Goal: Task Accomplishment & Management: Use online tool/utility

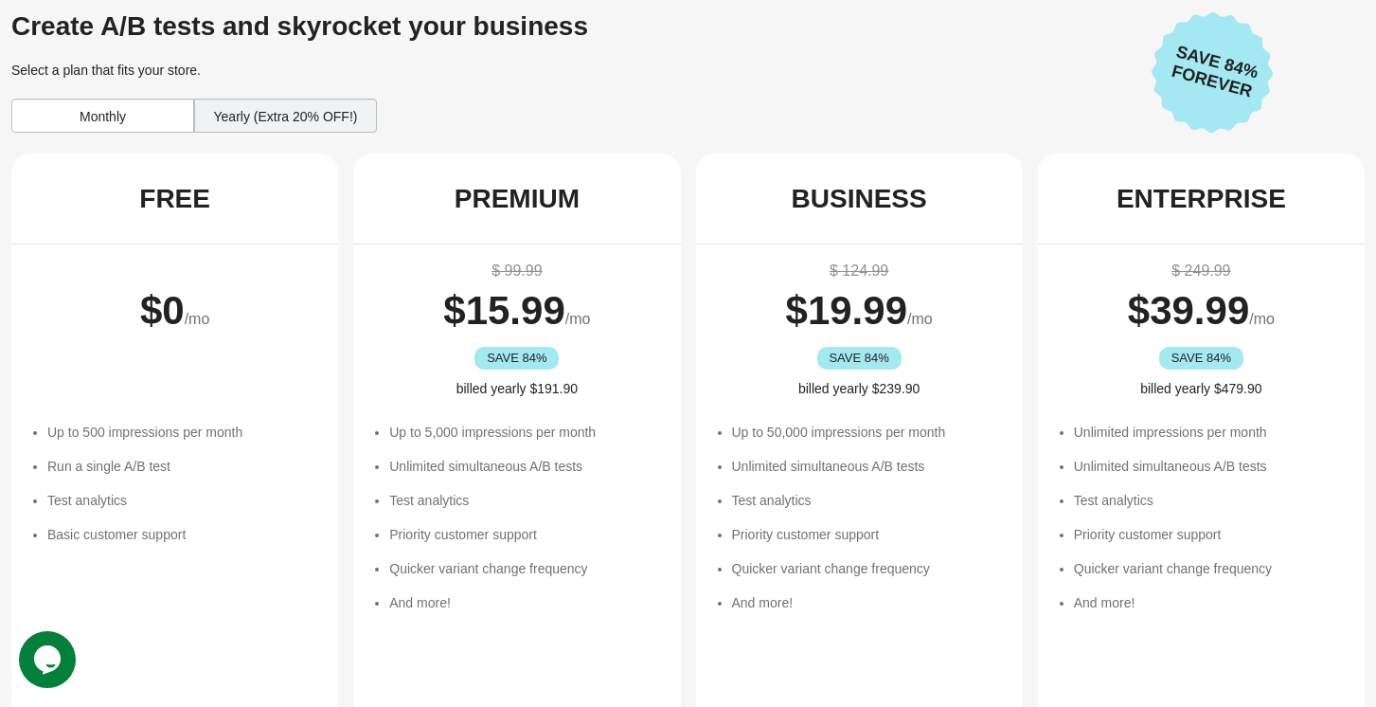
click at [249, 431] on li "Up to 500 impressions per month" at bounding box center [183, 431] width 272 height 19
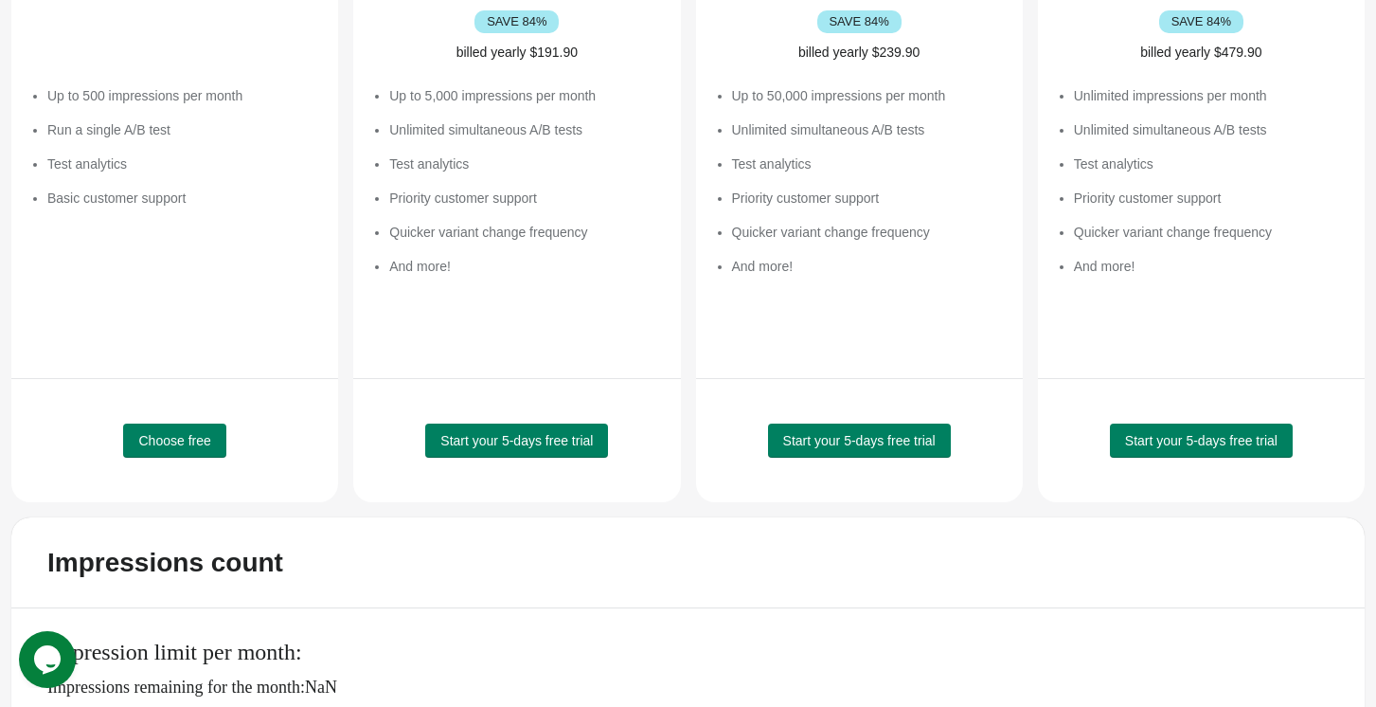
scroll to position [386, 0]
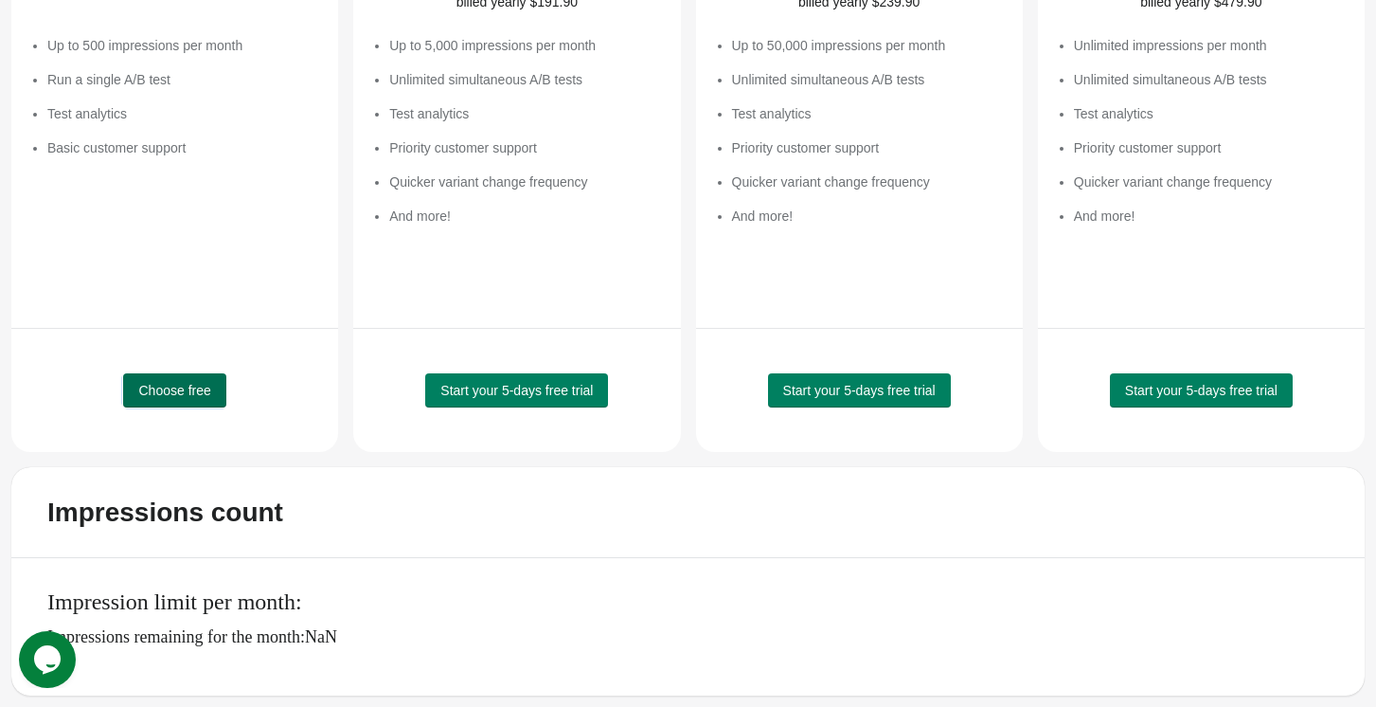
click at [190, 386] on span "Choose free" at bounding box center [174, 390] width 72 height 15
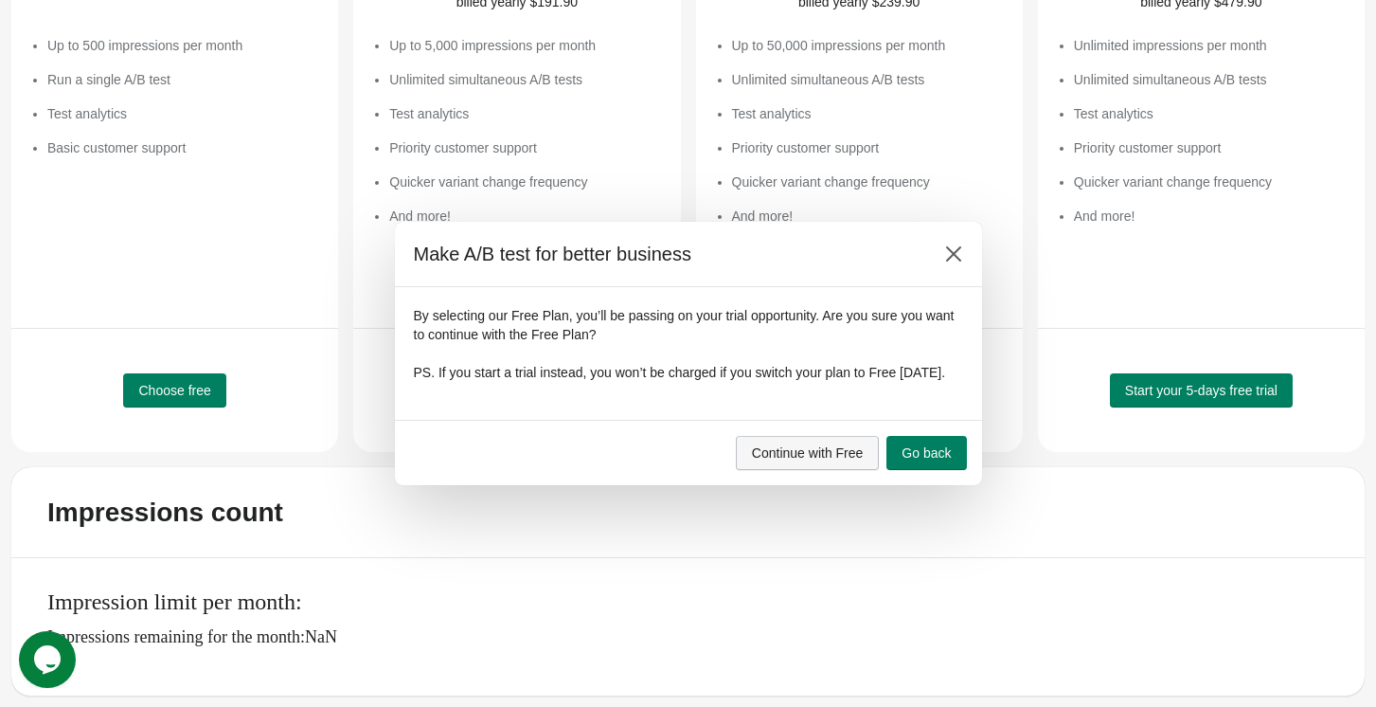
click at [799, 455] on span "Continue with Free" at bounding box center [808, 452] width 112 height 15
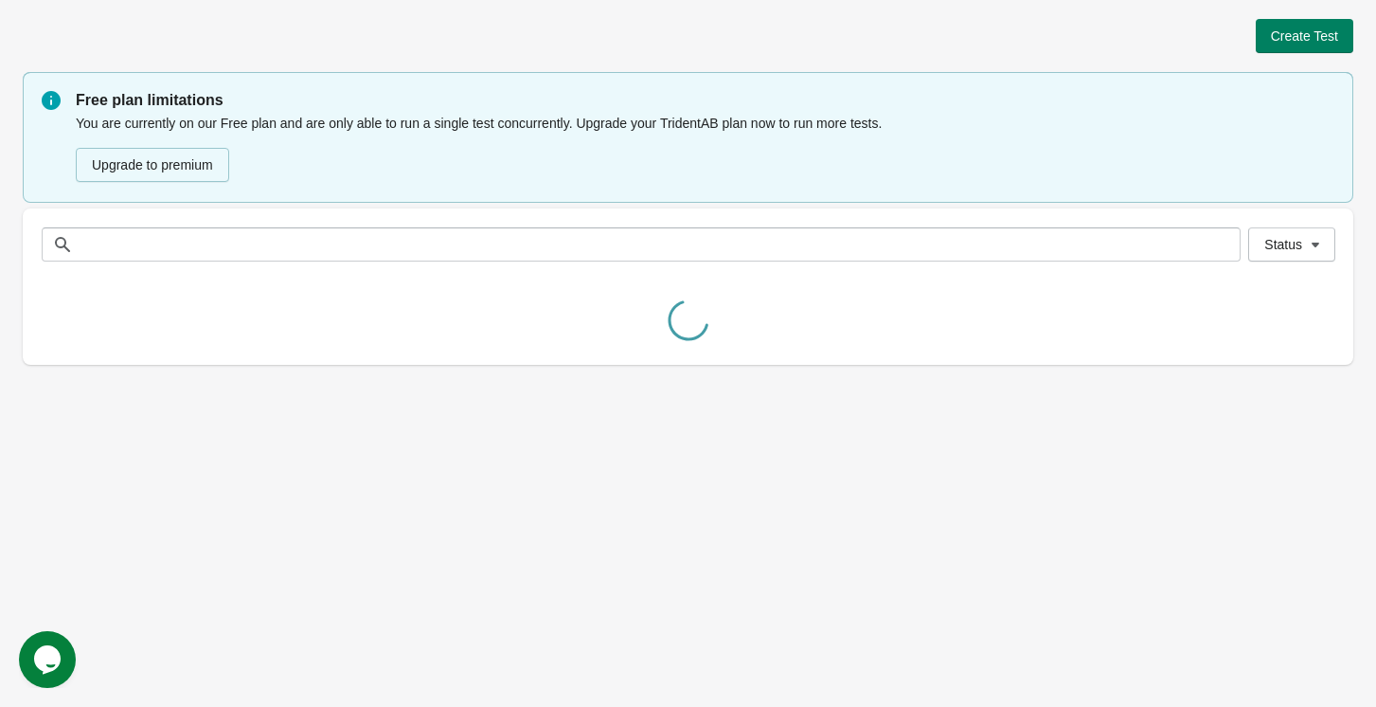
scroll to position [0, 0]
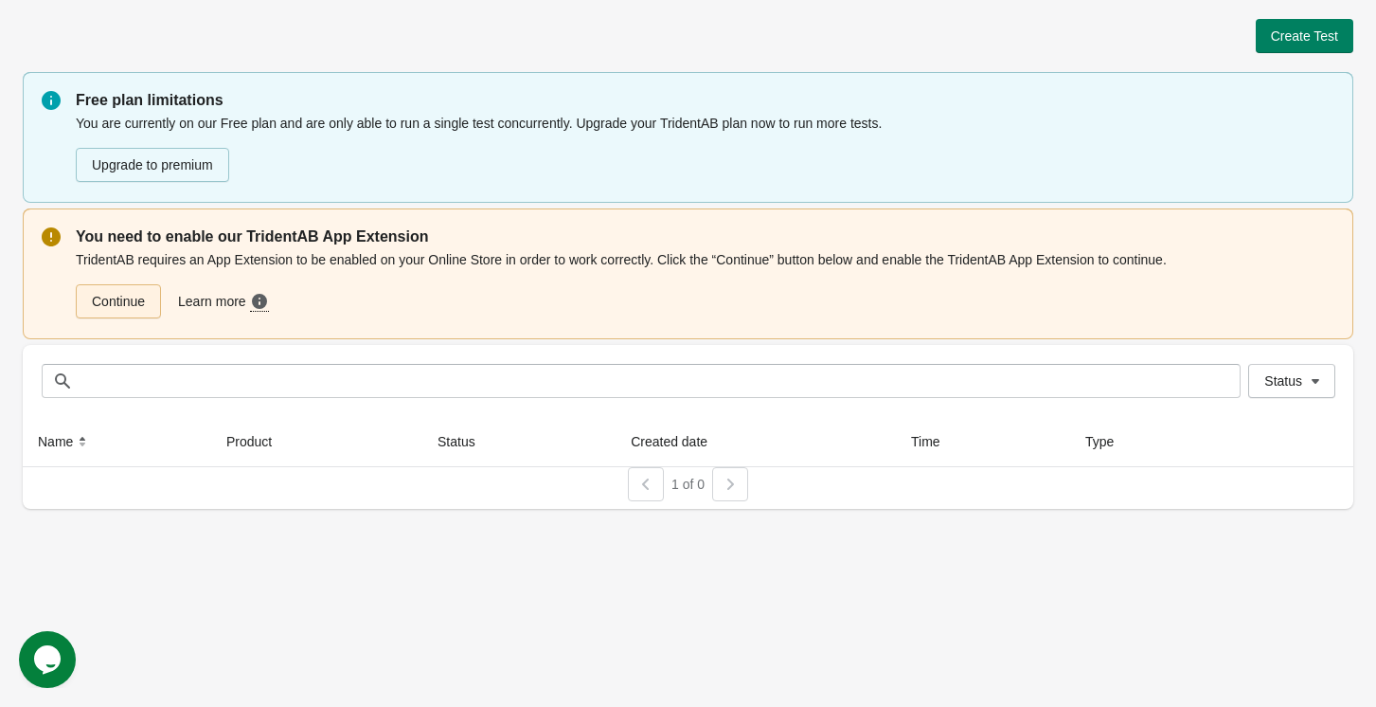
click at [106, 297] on link "Continue" at bounding box center [118, 301] width 85 height 34
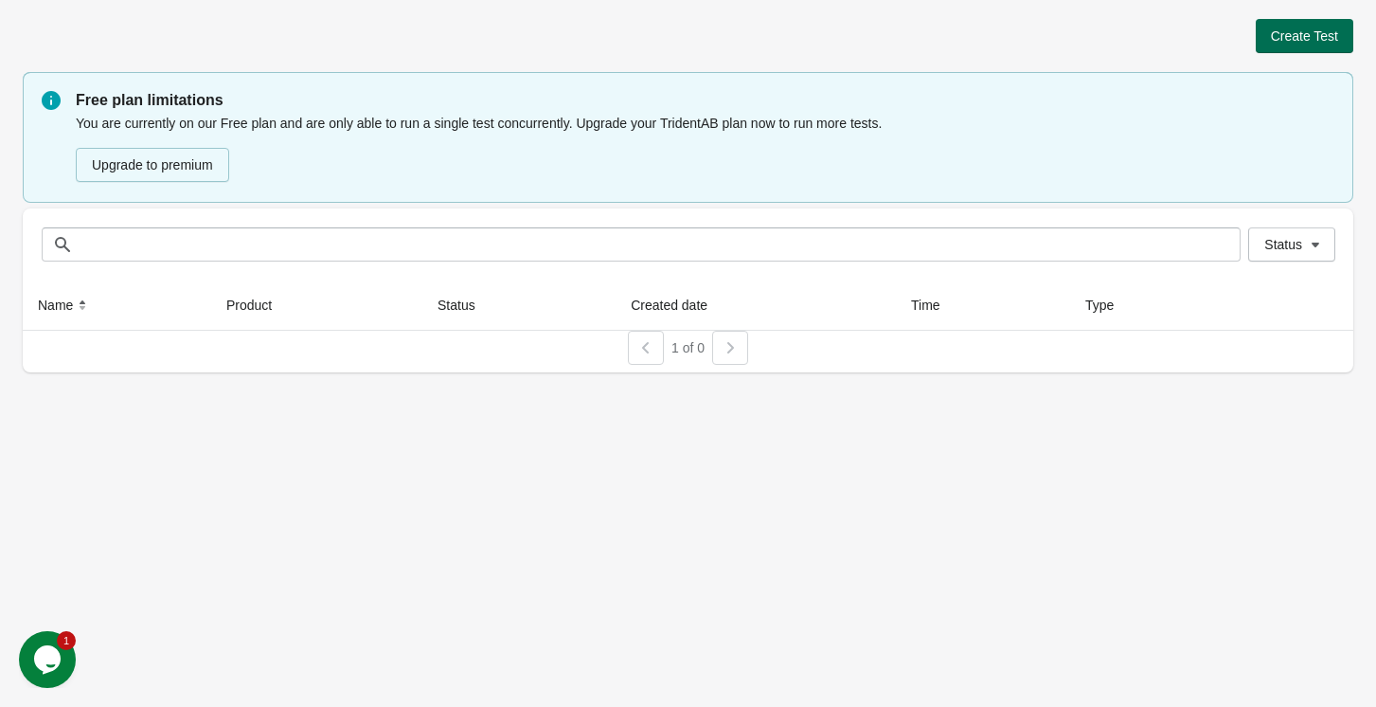
click at [1303, 35] on span "Create Test" at bounding box center [1304, 35] width 67 height 15
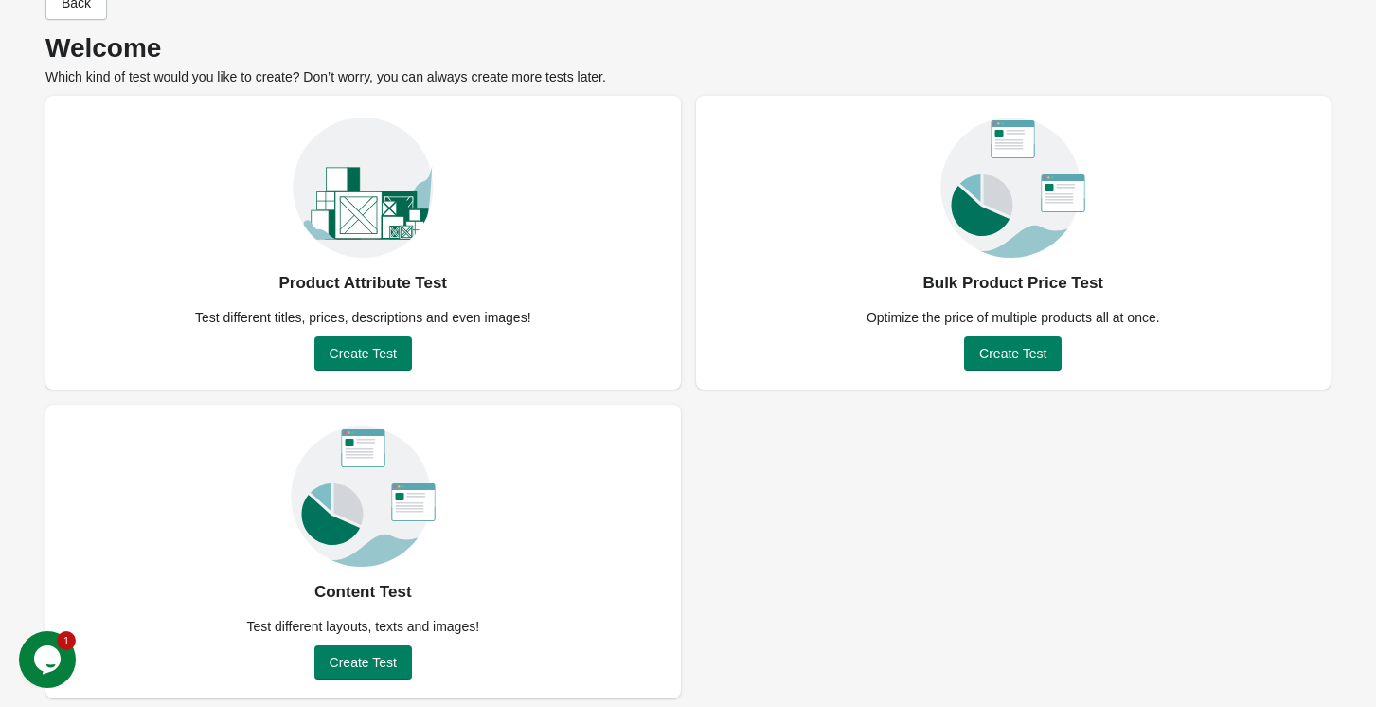
scroll to position [59, 0]
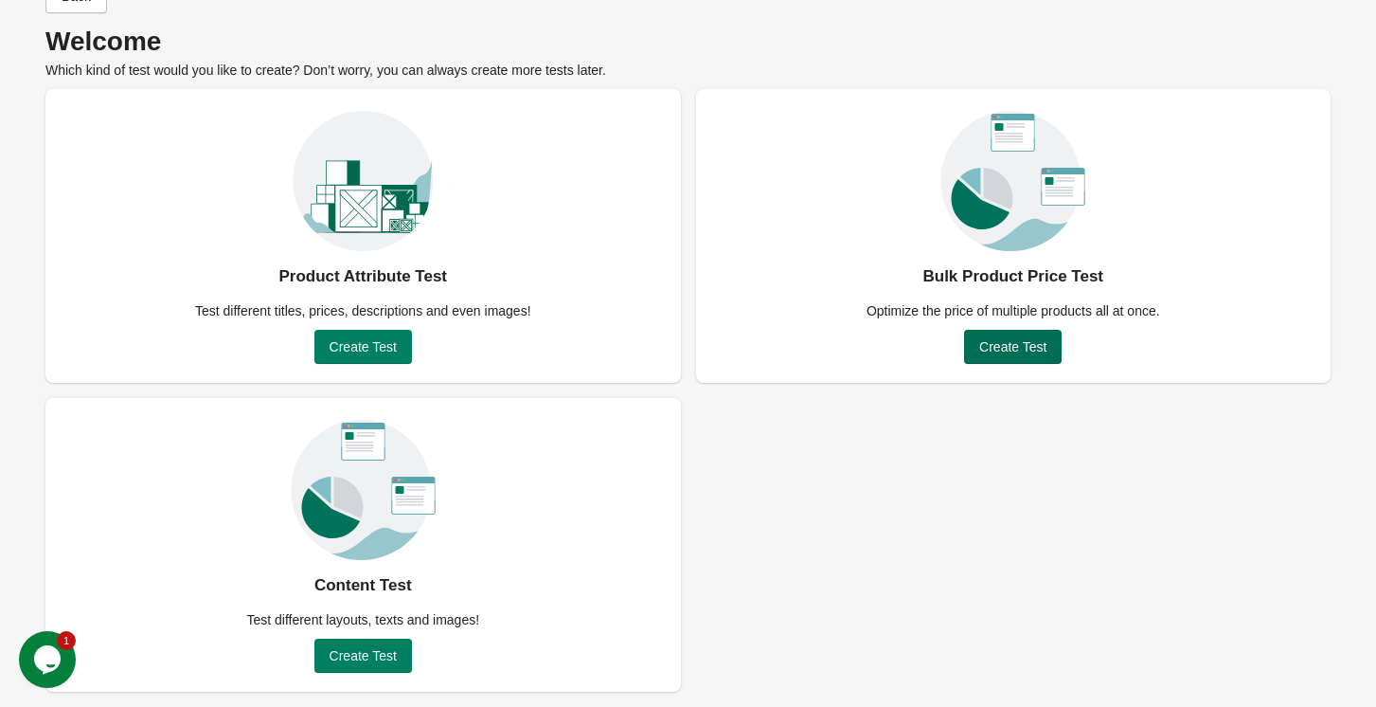
click at [995, 354] on button "Create Test" at bounding box center [1013, 347] width 98 height 34
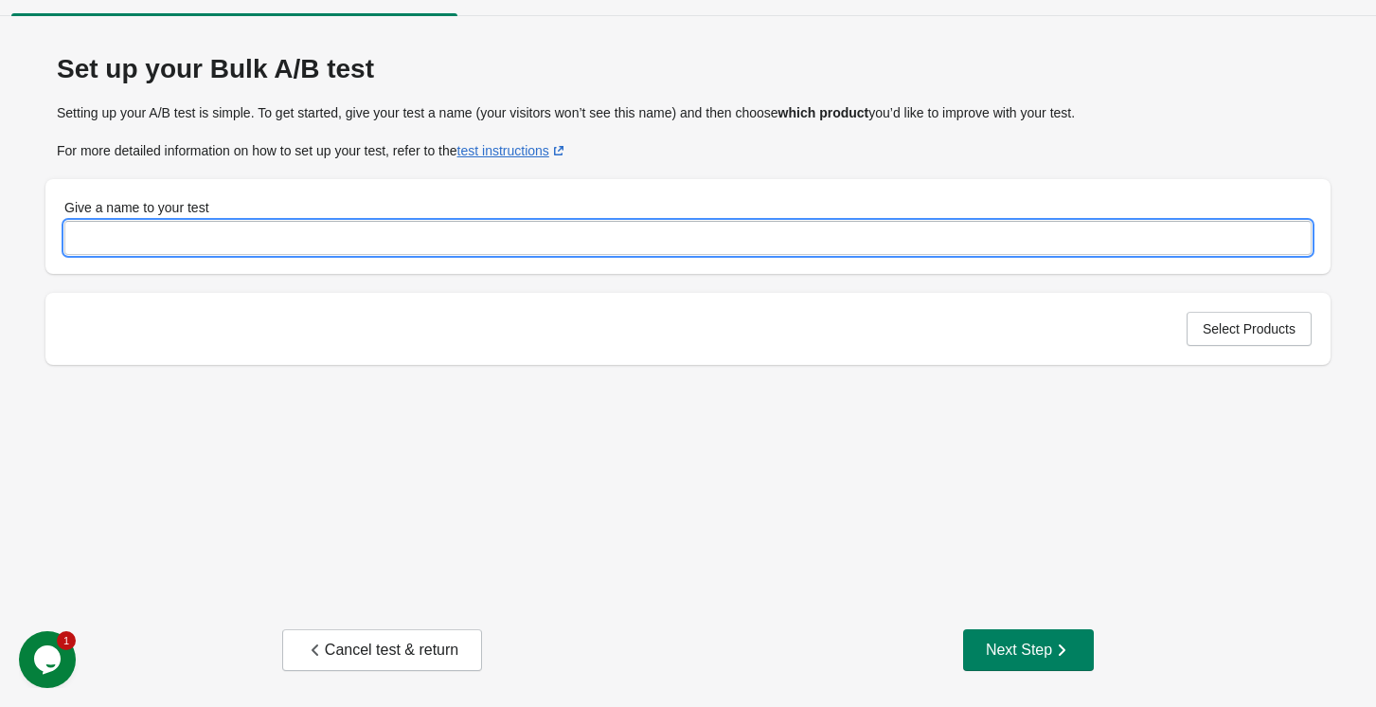
click at [325, 235] on input "Give a name to your test" at bounding box center [688, 238] width 1248 height 34
type input "**********"
click at [535, 152] on link "test instructions" at bounding box center [513, 150] width 111 height 15
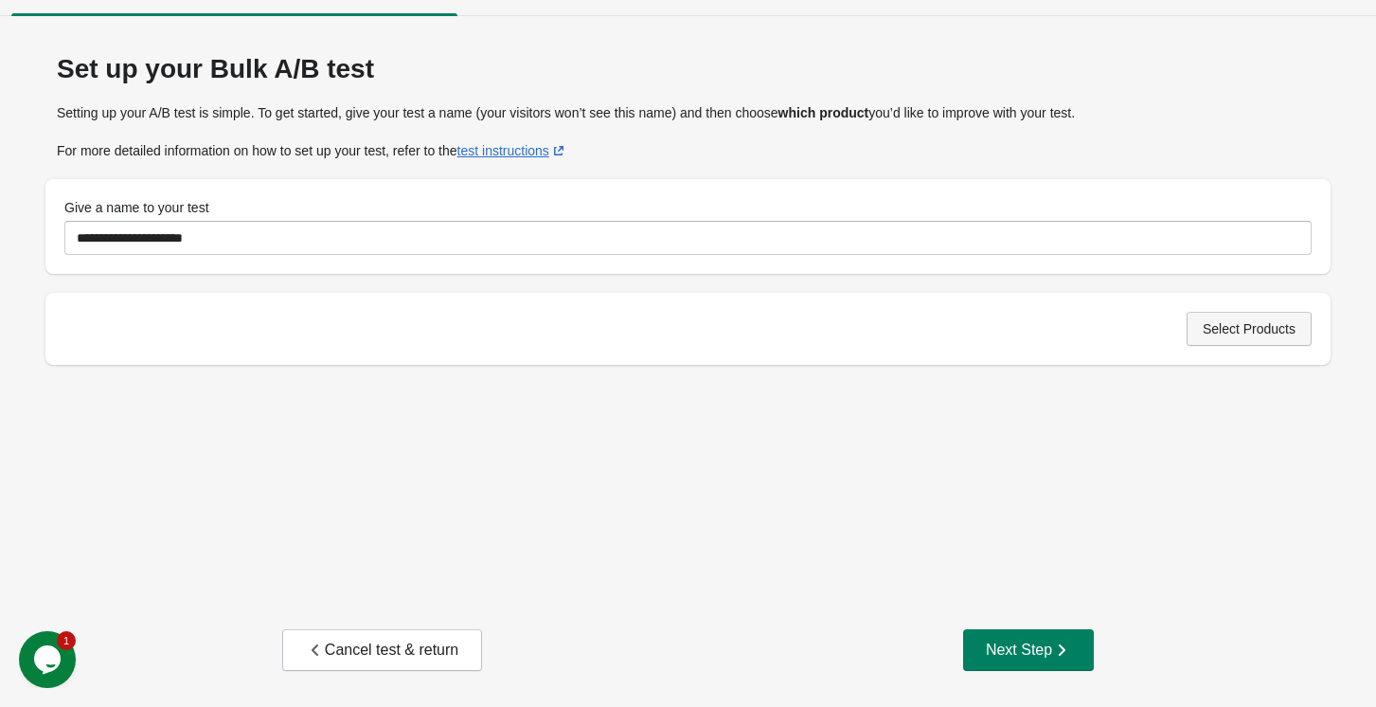
click at [1203, 335] on span "Select Products" at bounding box center [1249, 328] width 93 height 15
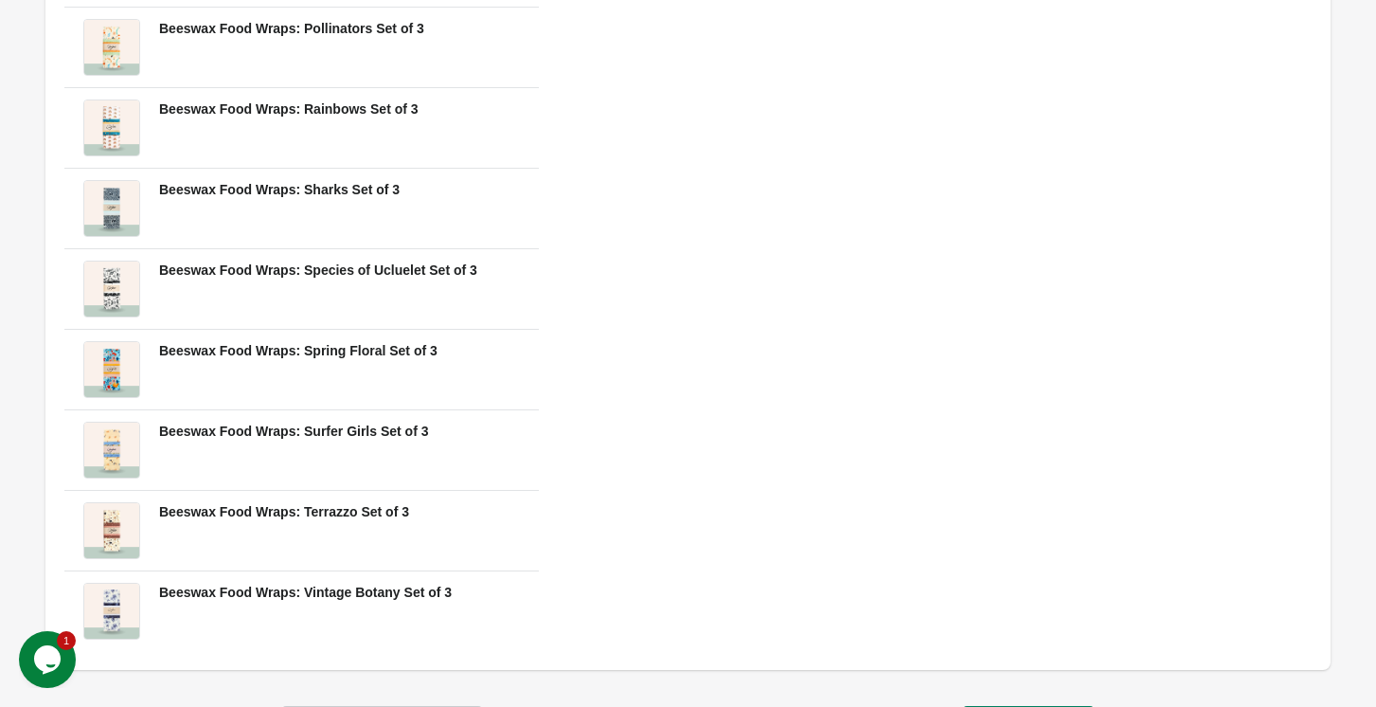
scroll to position [1220, 0]
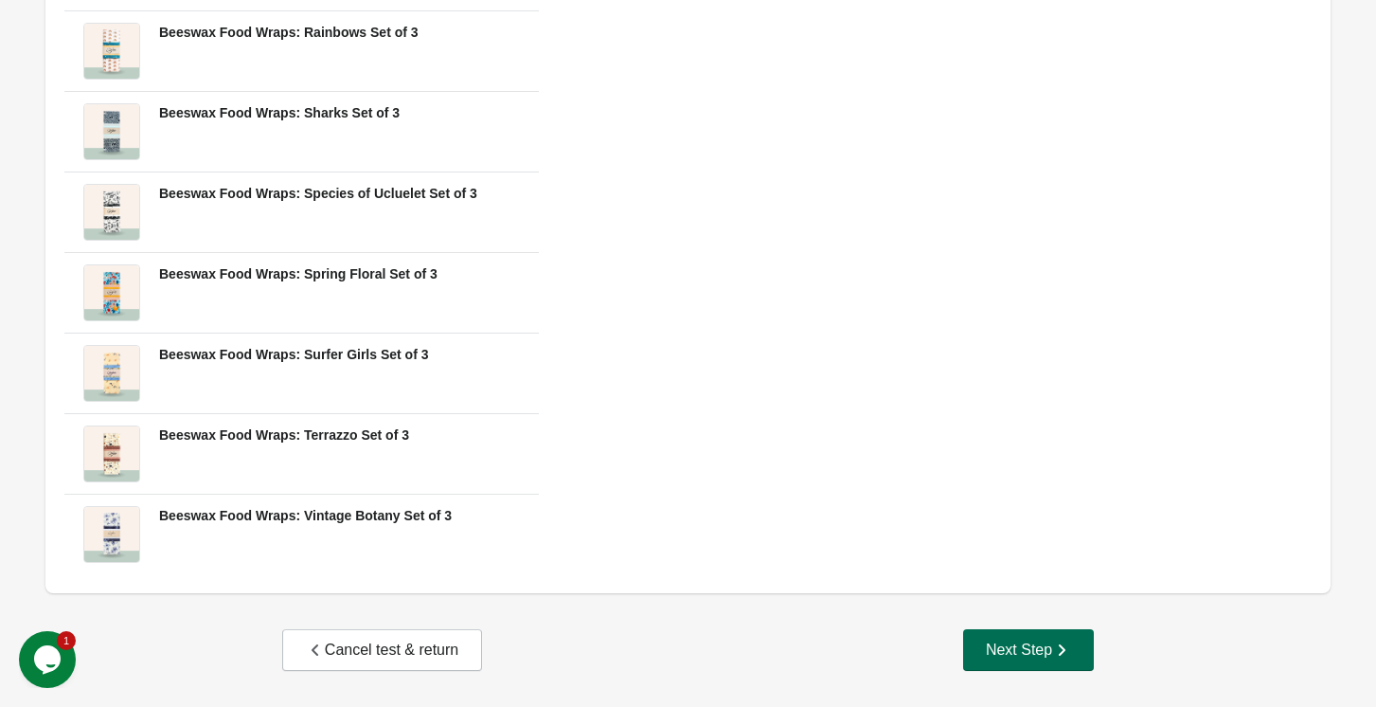
click at [1032, 645] on div "Next Step" at bounding box center [1028, 649] width 85 height 19
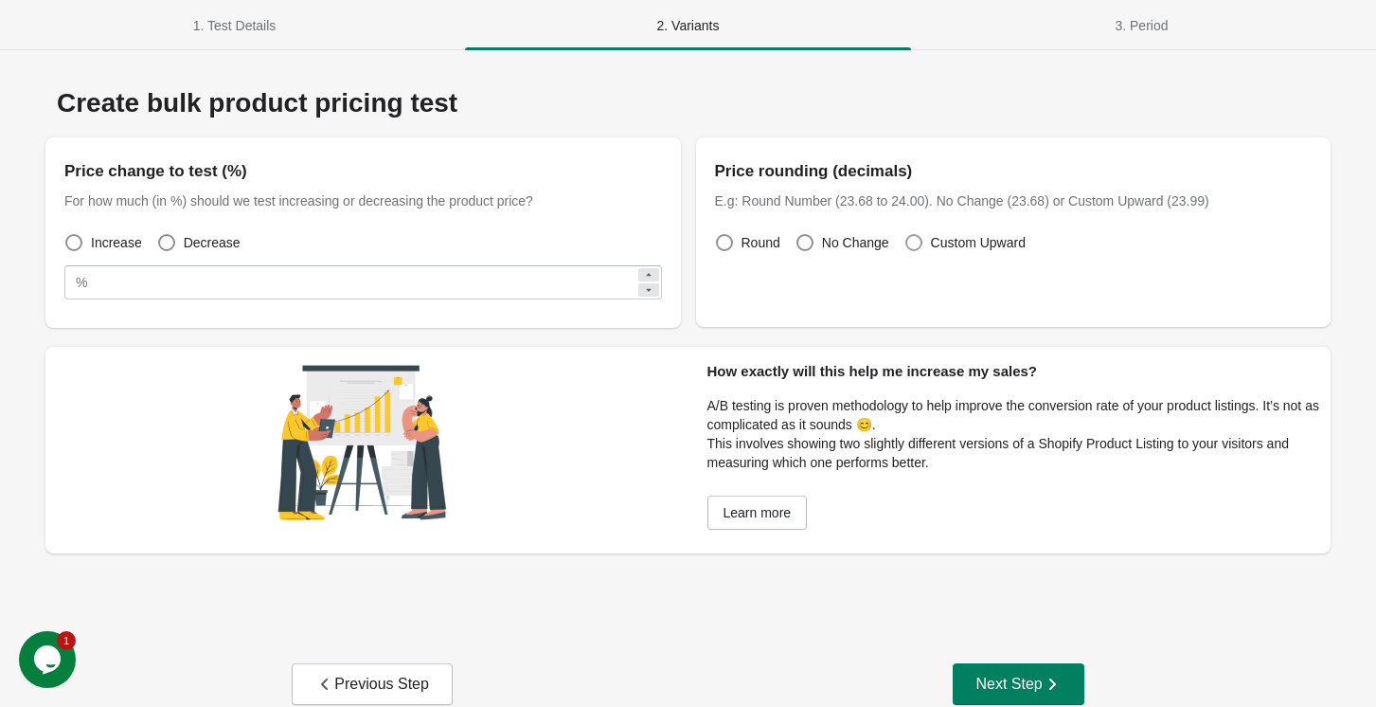
scroll to position [12, 0]
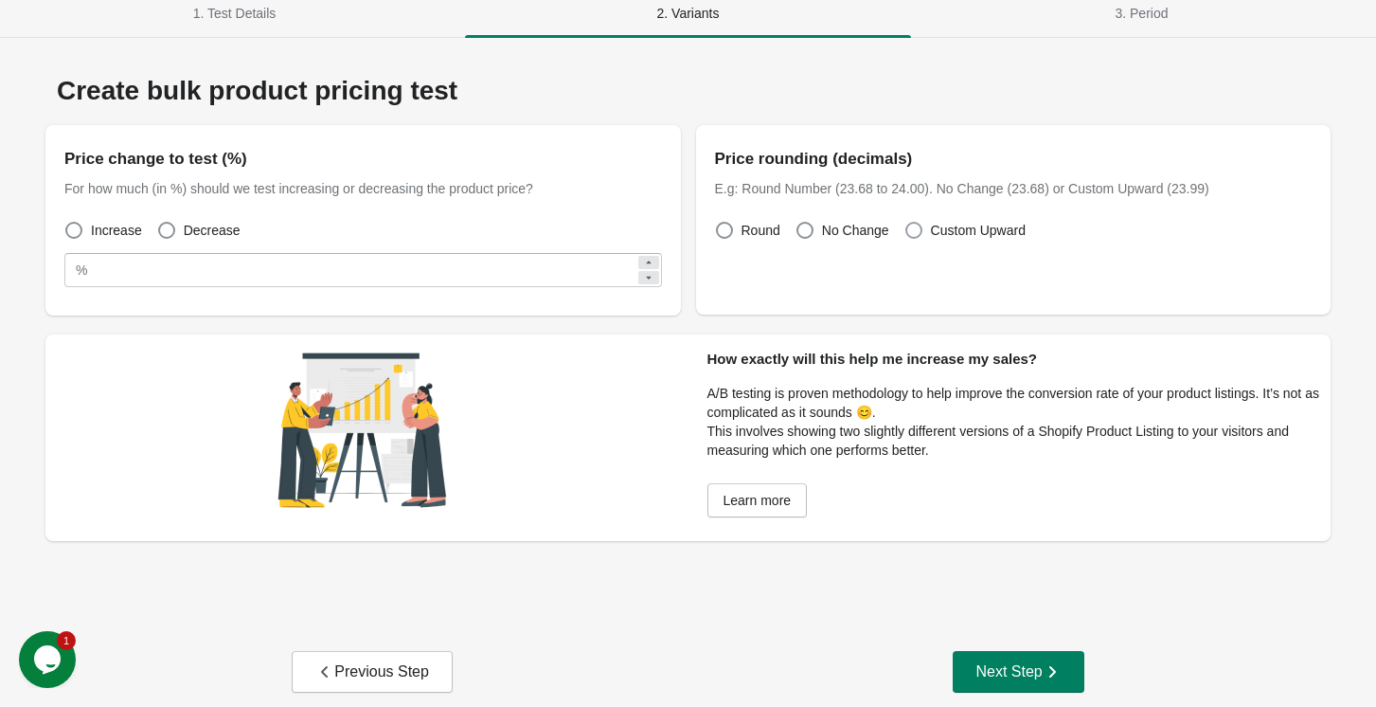
click at [914, 233] on span at bounding box center [914, 230] width 17 height 17
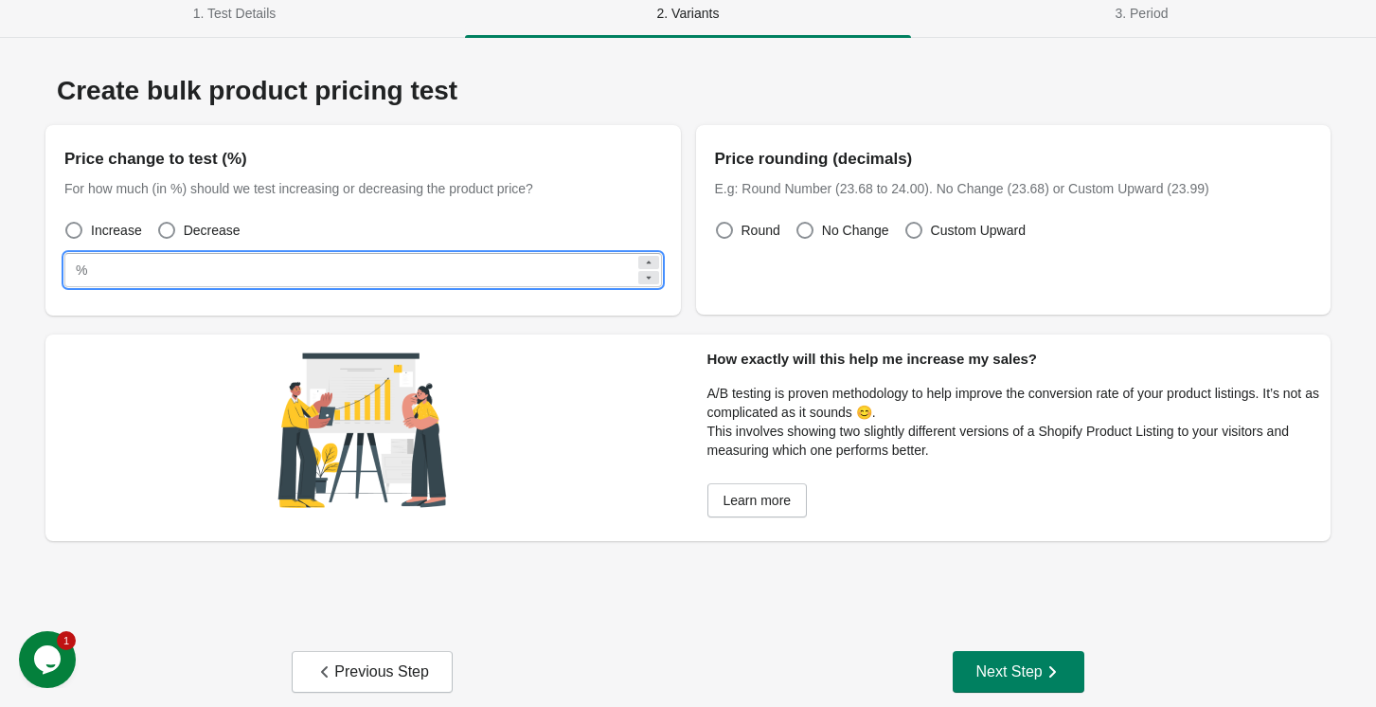
click at [293, 276] on input "**" at bounding box center [365, 270] width 540 height 34
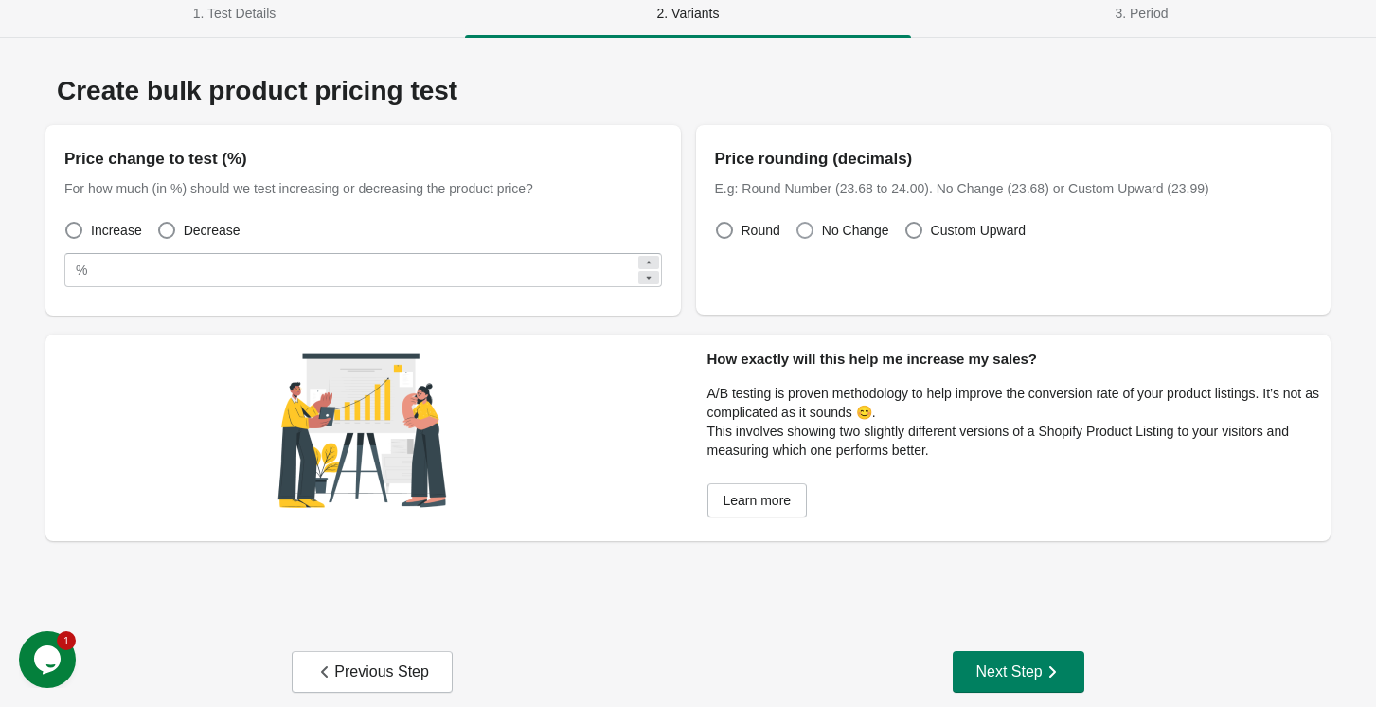
click at [805, 229] on span at bounding box center [805, 230] width 17 height 17
click at [913, 232] on span at bounding box center [914, 230] width 17 height 17
click at [1016, 677] on div "Next Step" at bounding box center [1018, 671] width 85 height 19
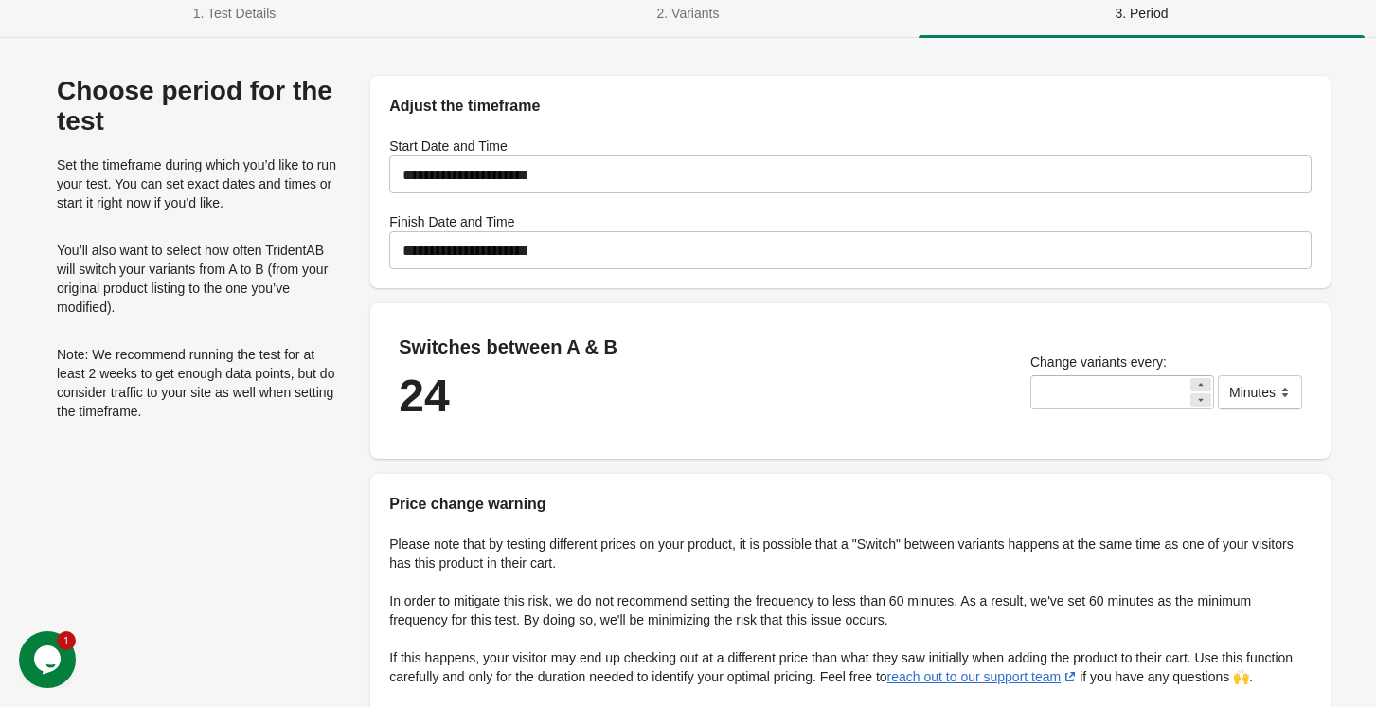
click at [484, 249] on input "**********" at bounding box center [850, 250] width 923 height 53
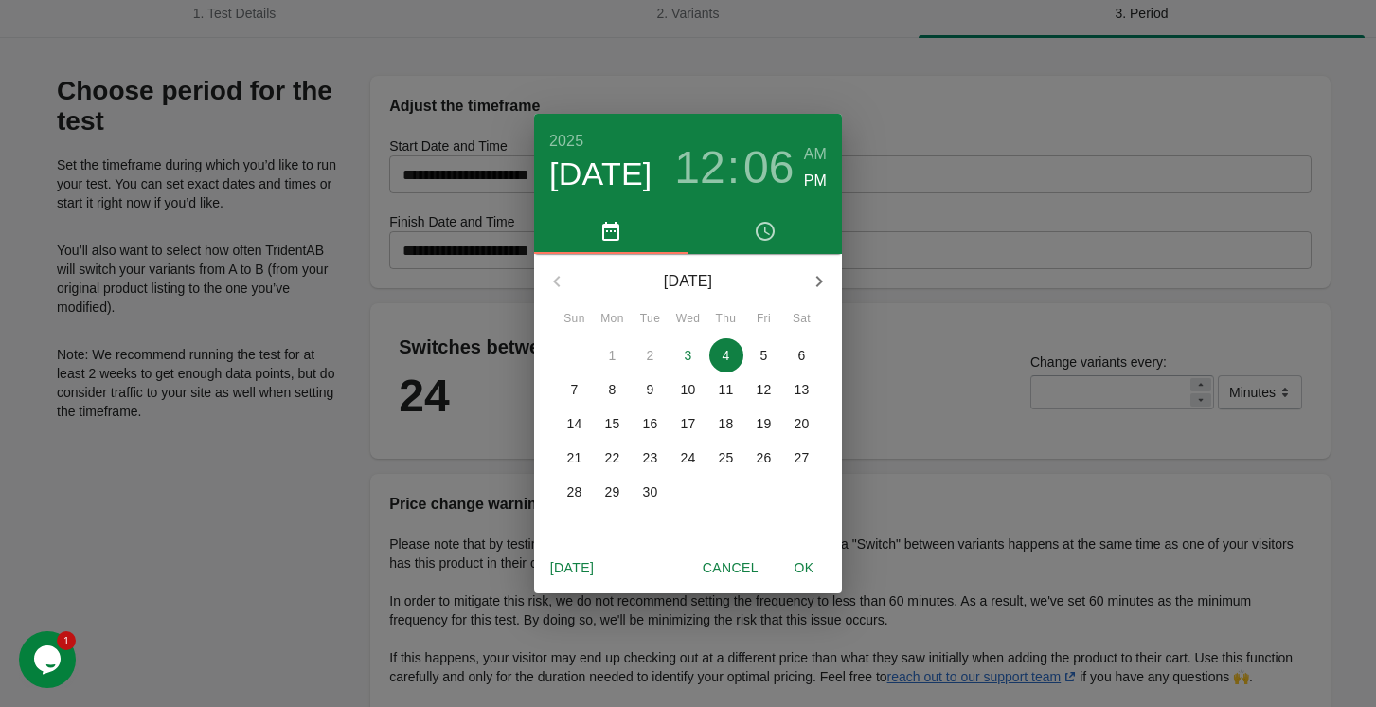
click at [726, 390] on p "11" at bounding box center [726, 389] width 15 height 19
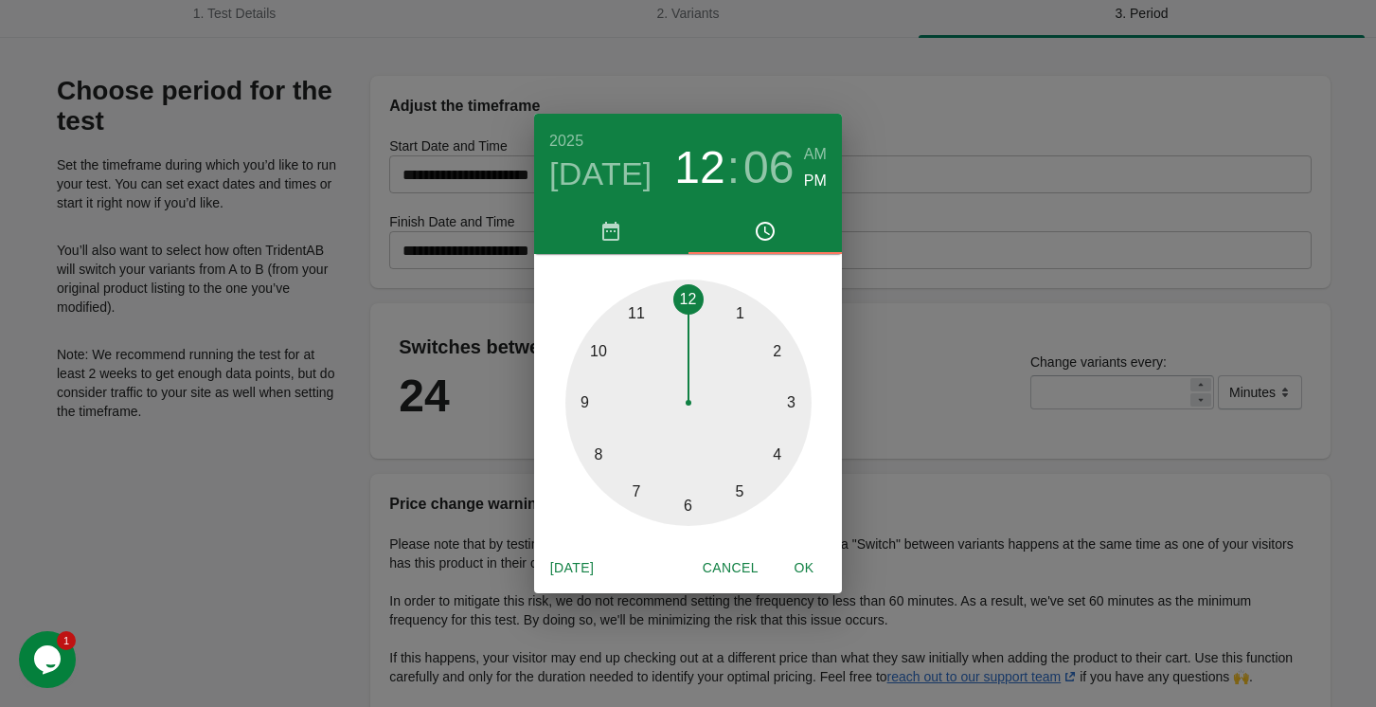
click at [802, 571] on span "OK" at bounding box center [804, 568] width 45 height 24
type input "**********"
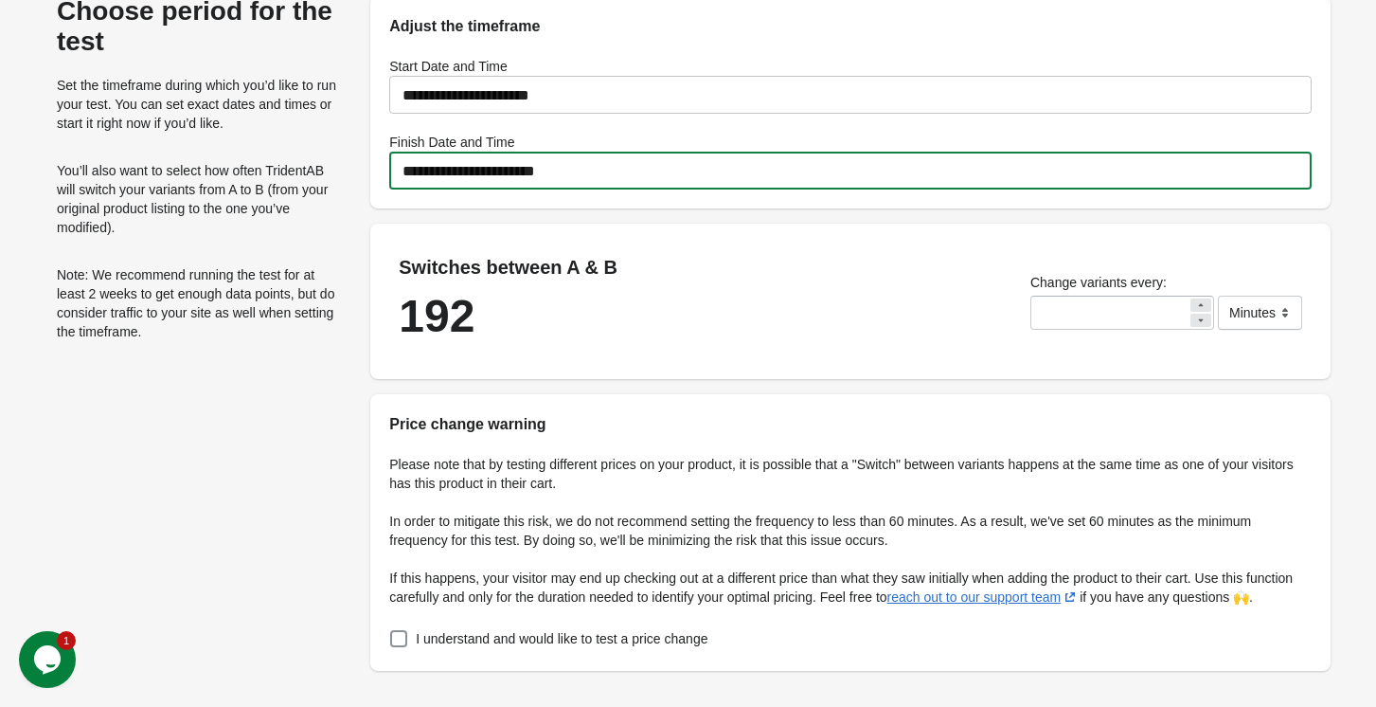
scroll to position [102, 0]
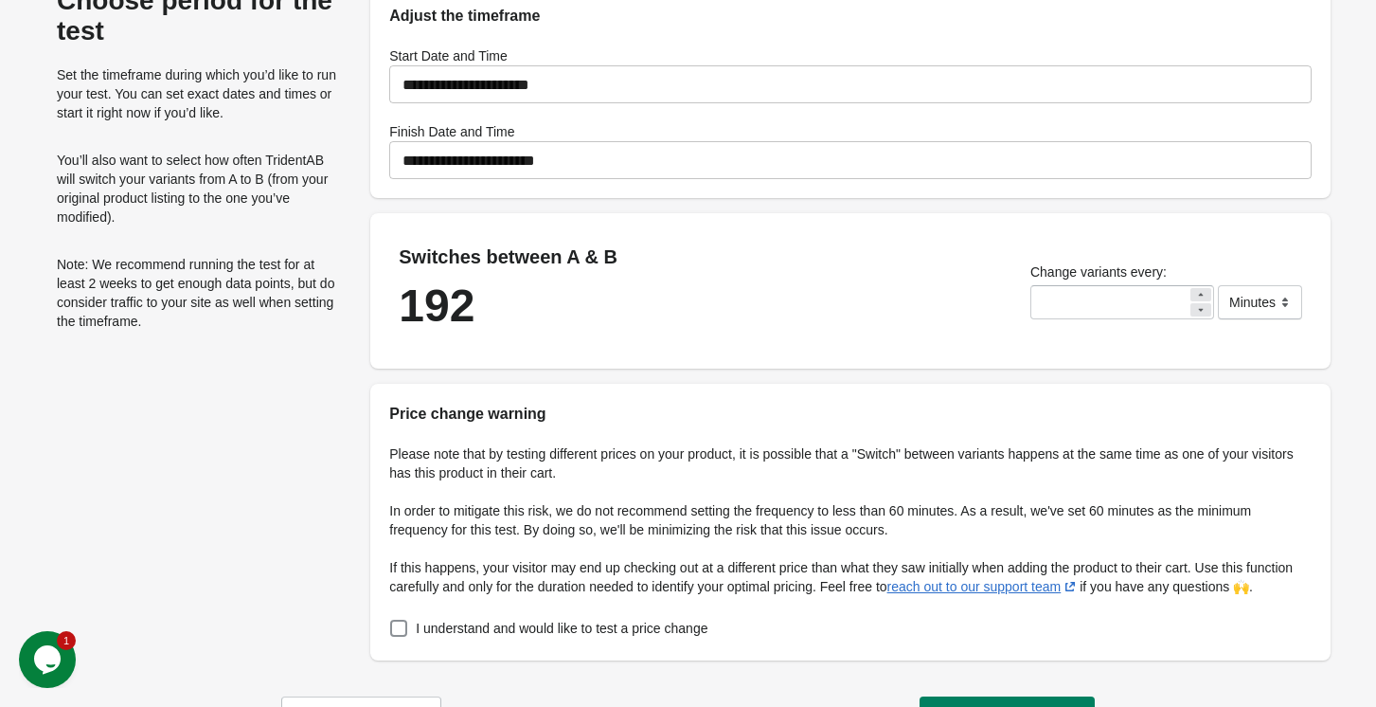
click at [1199, 295] on icon at bounding box center [1201, 294] width 5 height 3
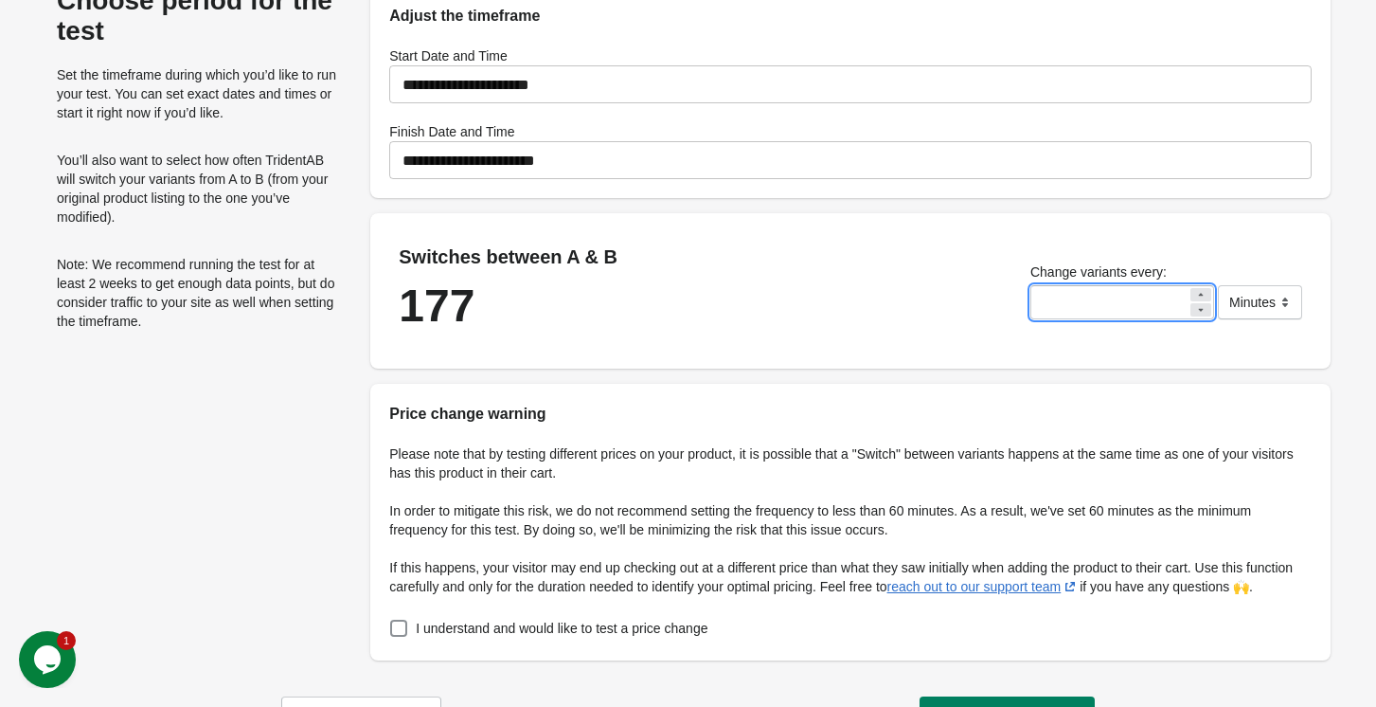
click at [1199, 295] on icon at bounding box center [1201, 294] width 5 height 3
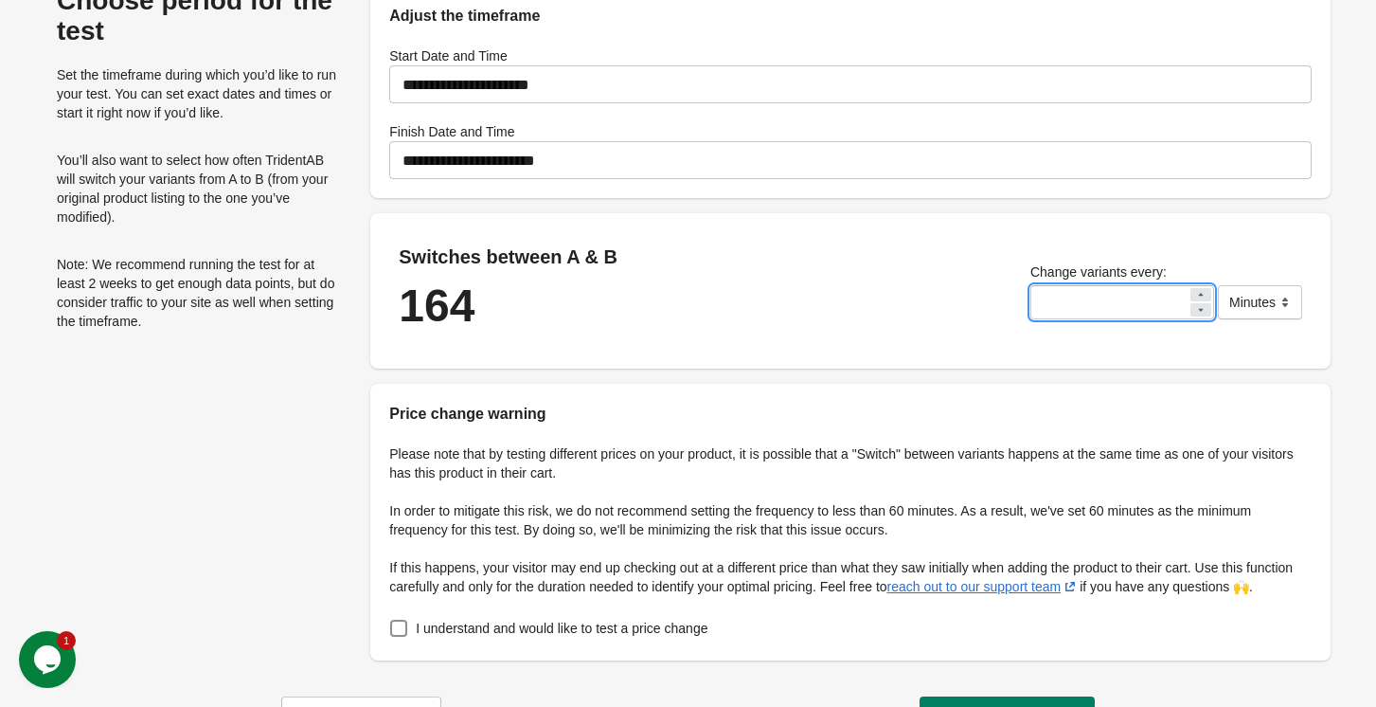
click at [1199, 295] on icon at bounding box center [1201, 294] width 5 height 3
click at [1199, 311] on icon at bounding box center [1200, 309] width 11 height 11
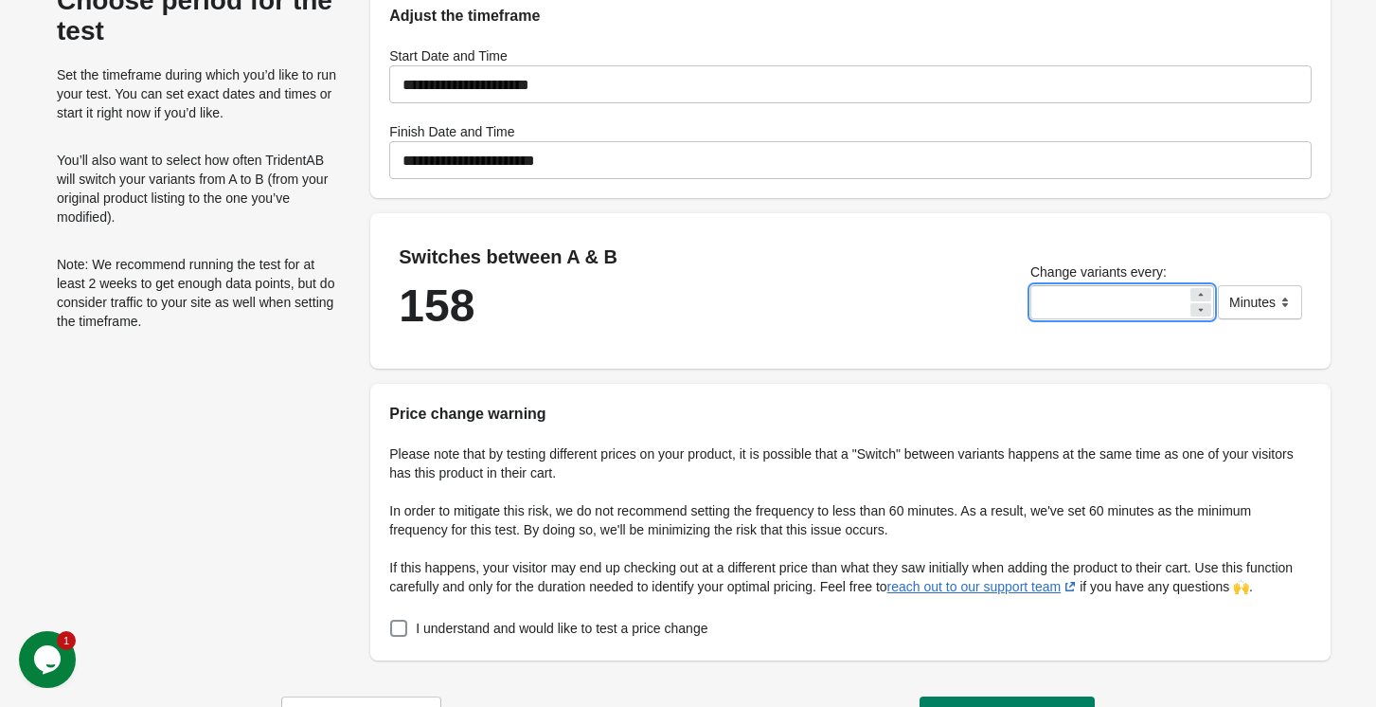
click at [1199, 311] on icon at bounding box center [1200, 309] width 11 height 11
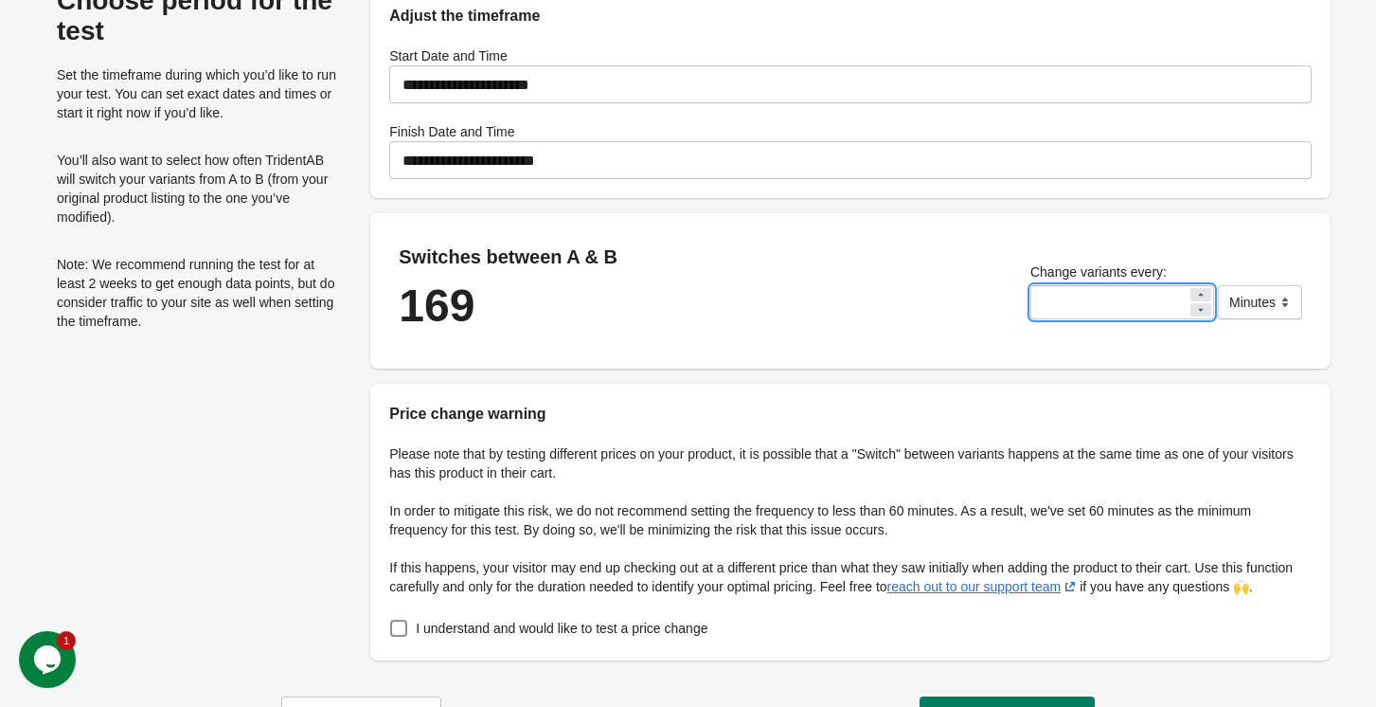
click at [1199, 311] on icon at bounding box center [1200, 309] width 11 height 11
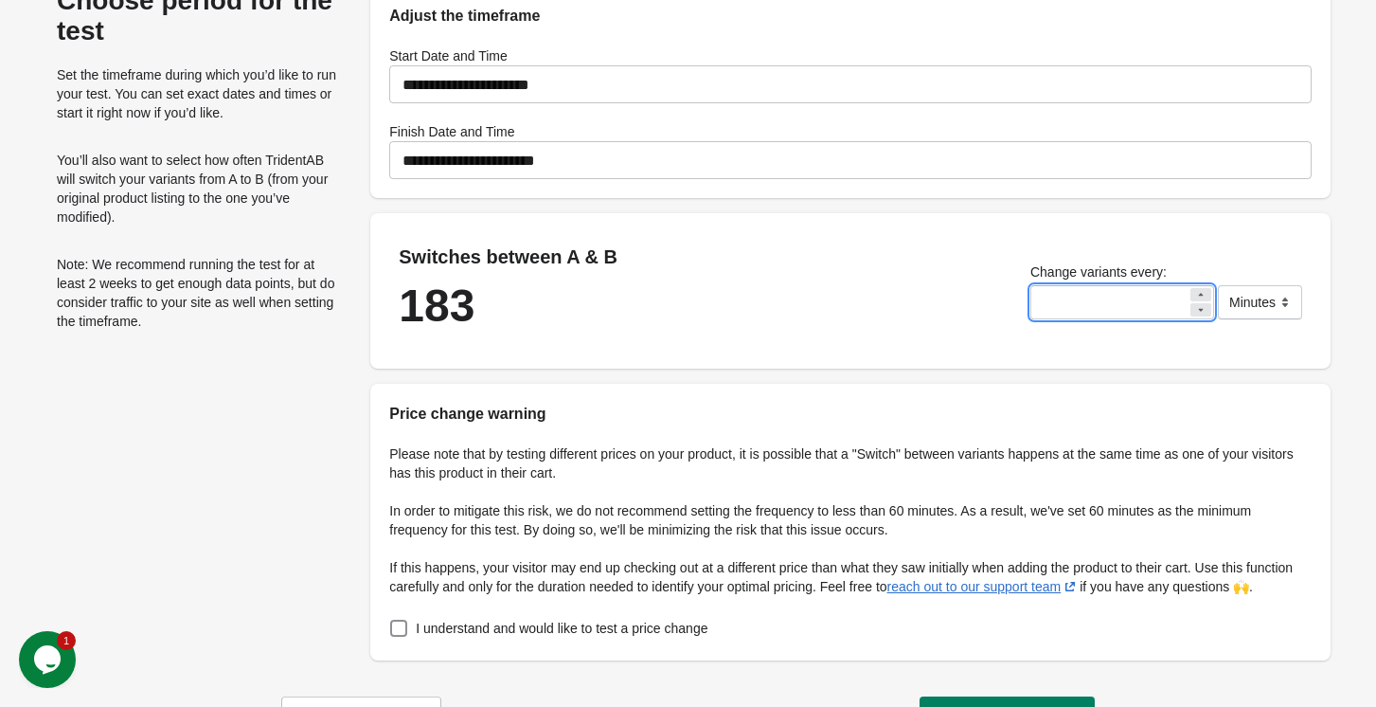
click at [1199, 311] on icon at bounding box center [1200, 309] width 11 height 11
click at [1197, 292] on icon at bounding box center [1200, 294] width 11 height 11
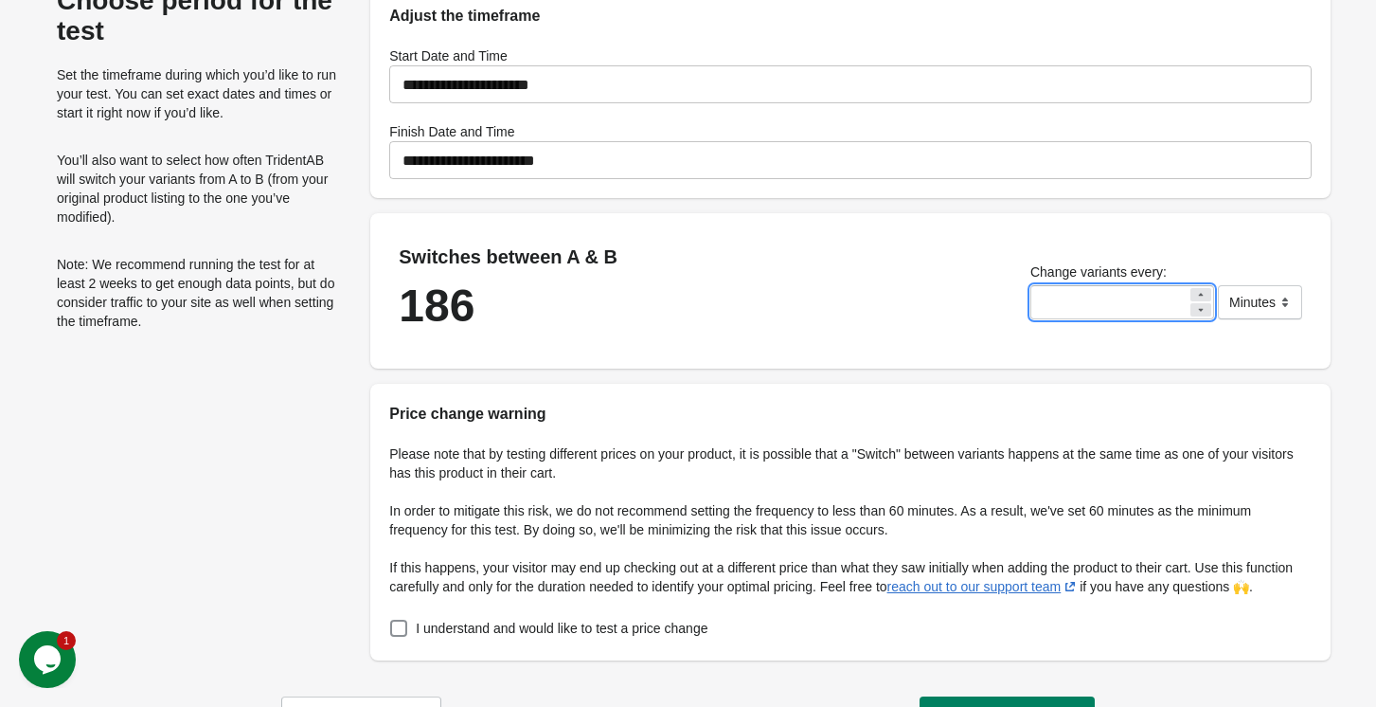
click at [1197, 292] on icon at bounding box center [1200, 294] width 11 height 11
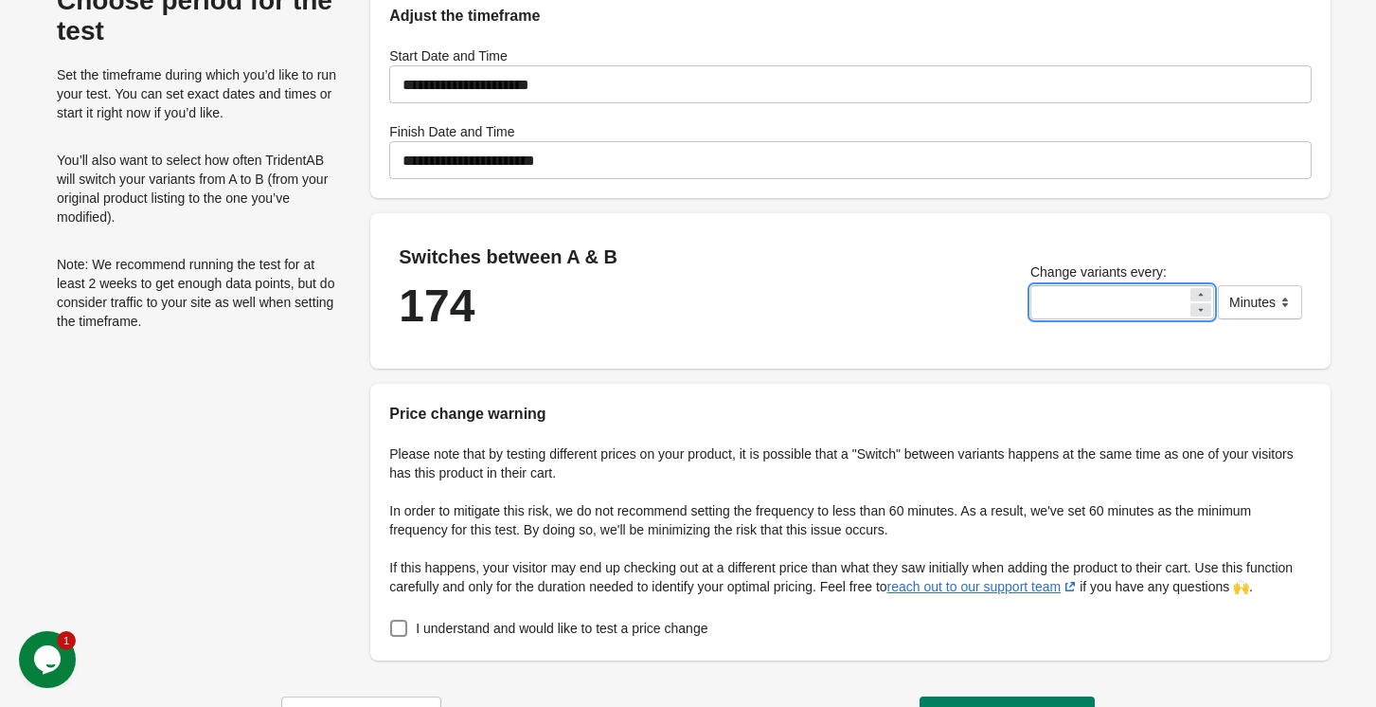
click at [1197, 292] on icon at bounding box center [1200, 294] width 11 height 11
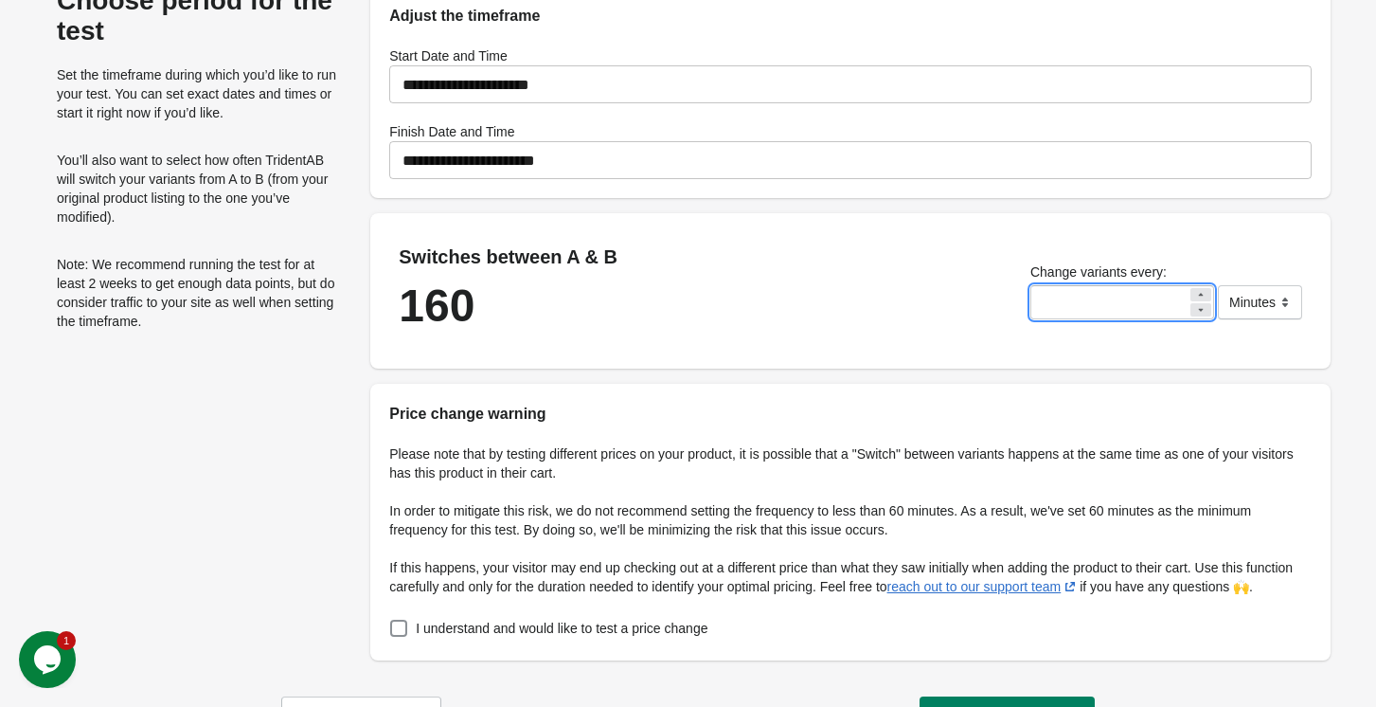
click at [1197, 292] on icon at bounding box center [1200, 294] width 11 height 11
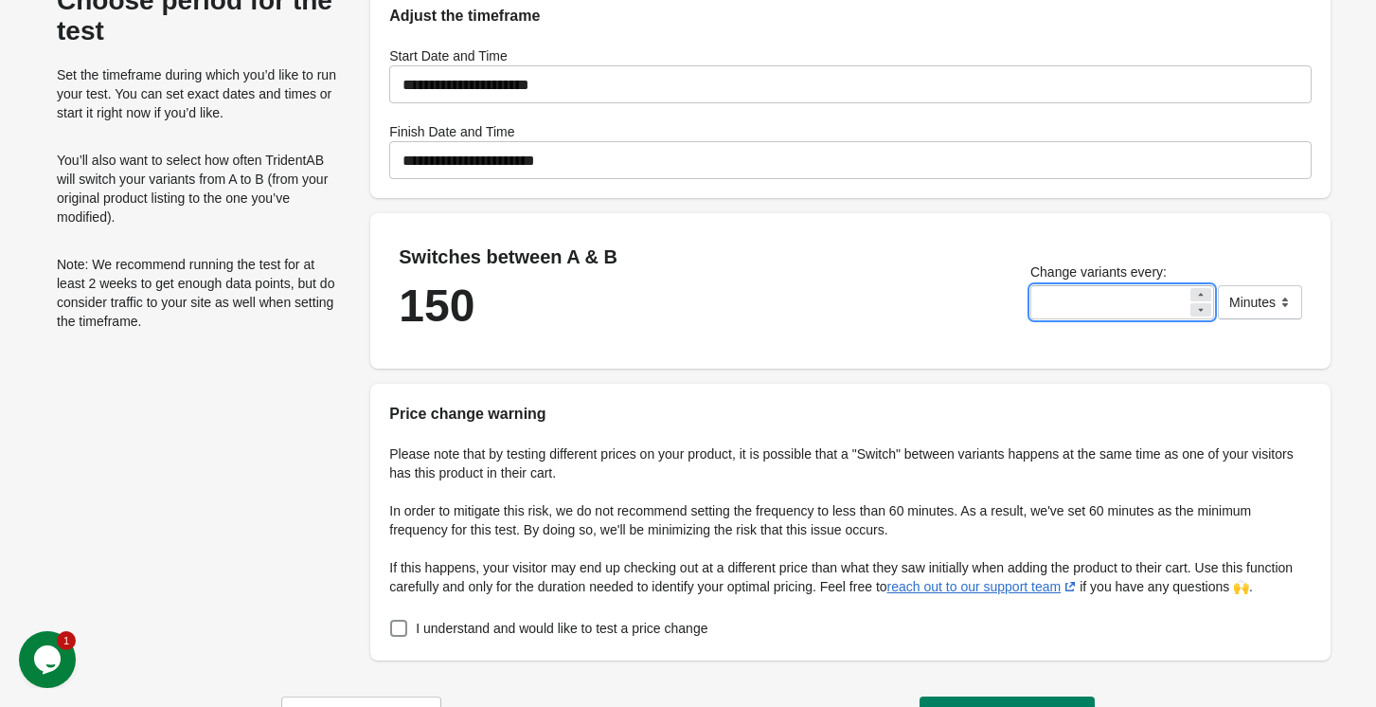
click at [1197, 292] on icon at bounding box center [1200, 294] width 11 height 11
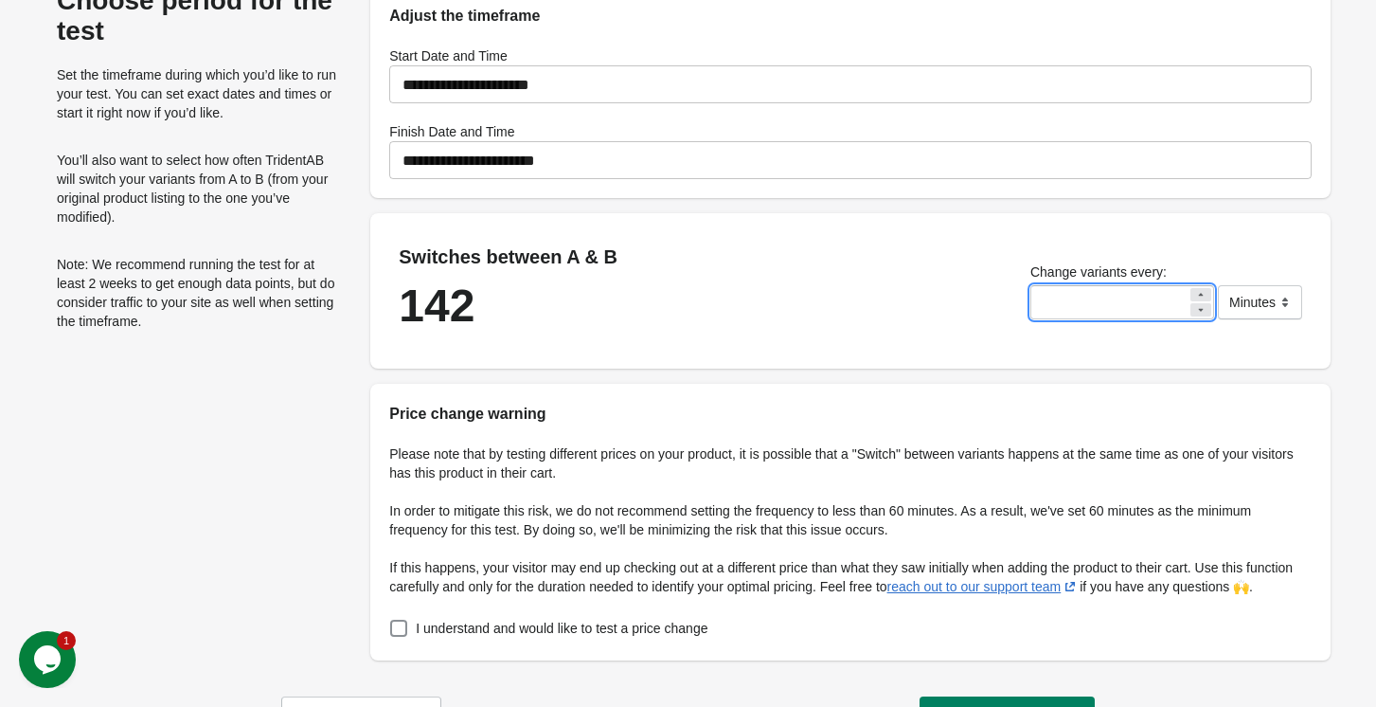
click at [1197, 292] on icon at bounding box center [1200, 294] width 11 height 11
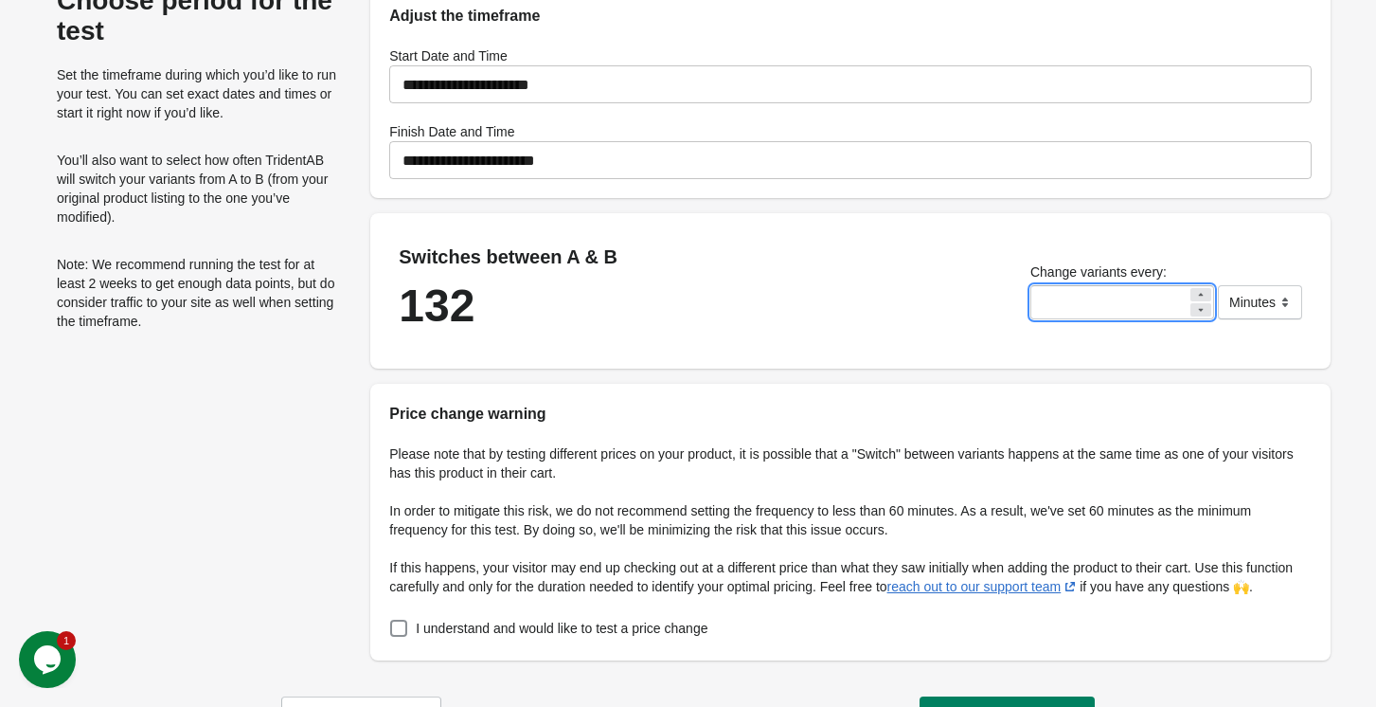
click at [1197, 292] on icon at bounding box center [1200, 294] width 11 height 11
type input "**"
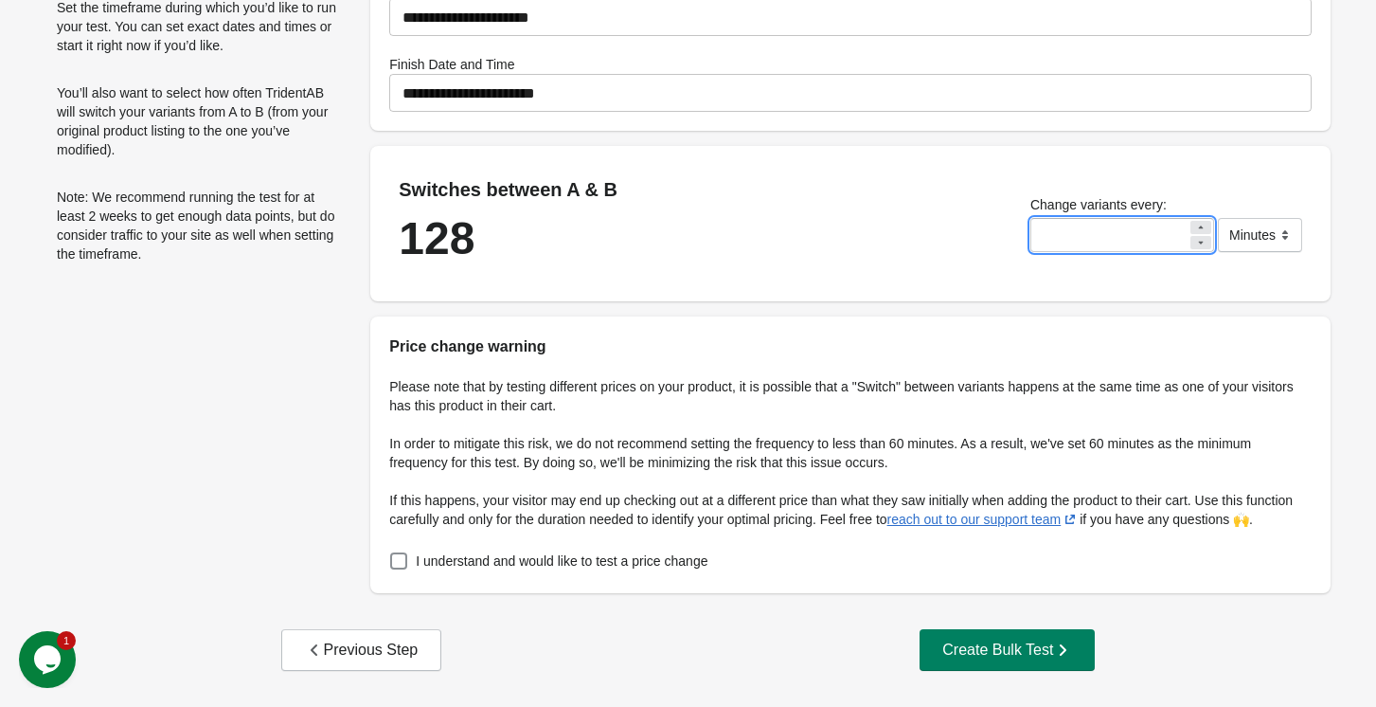
scroll to position [189, 0]
click at [397, 557] on span at bounding box center [398, 560] width 17 height 17
click at [960, 644] on div "Create Bulk Test" at bounding box center [1008, 649] width 130 height 19
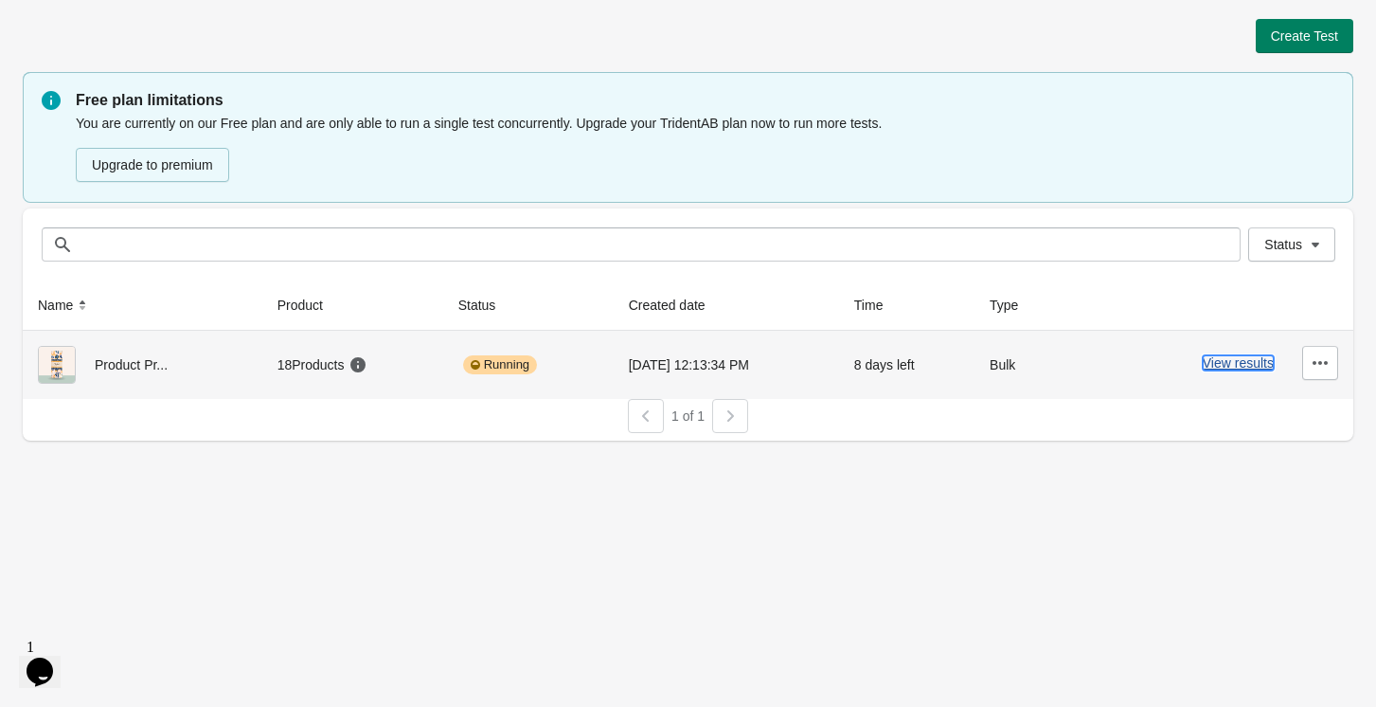
click at [1238, 366] on button "View results" at bounding box center [1238, 362] width 71 height 15
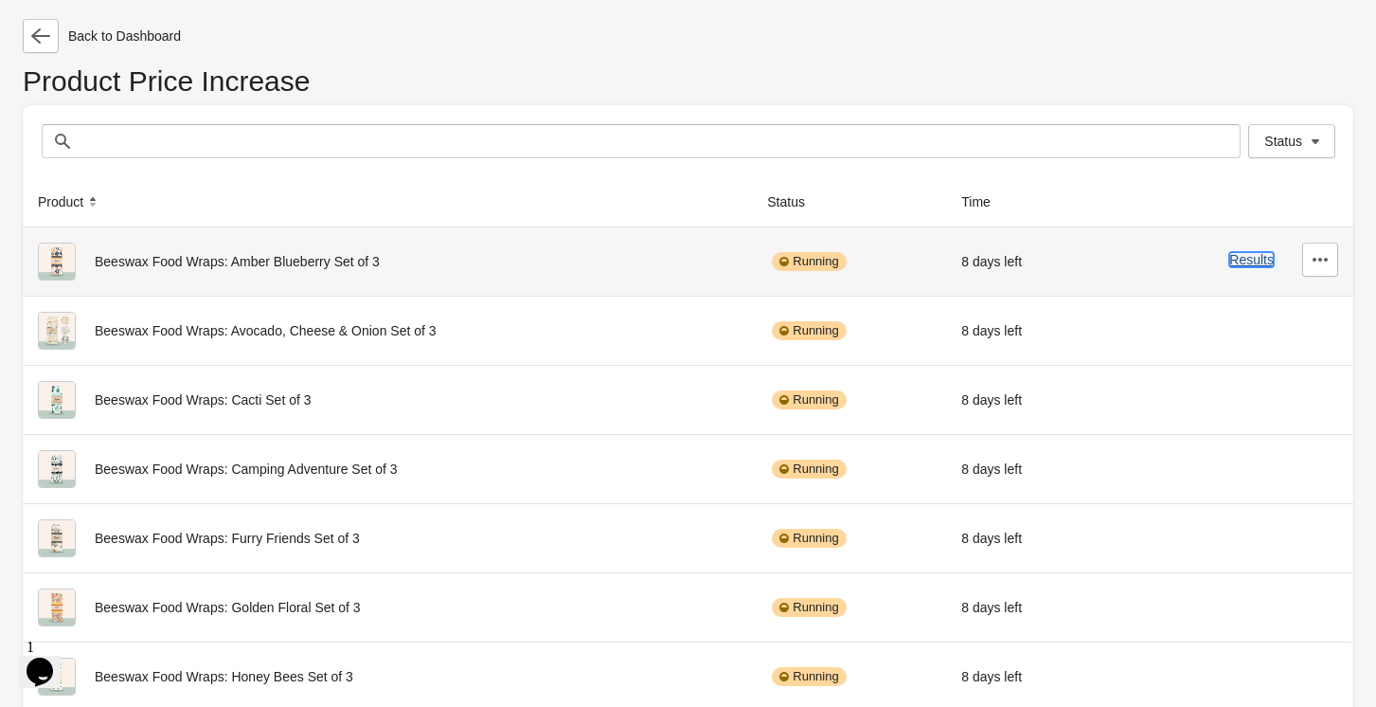
click at [1243, 261] on button "Results" at bounding box center [1252, 259] width 45 height 15
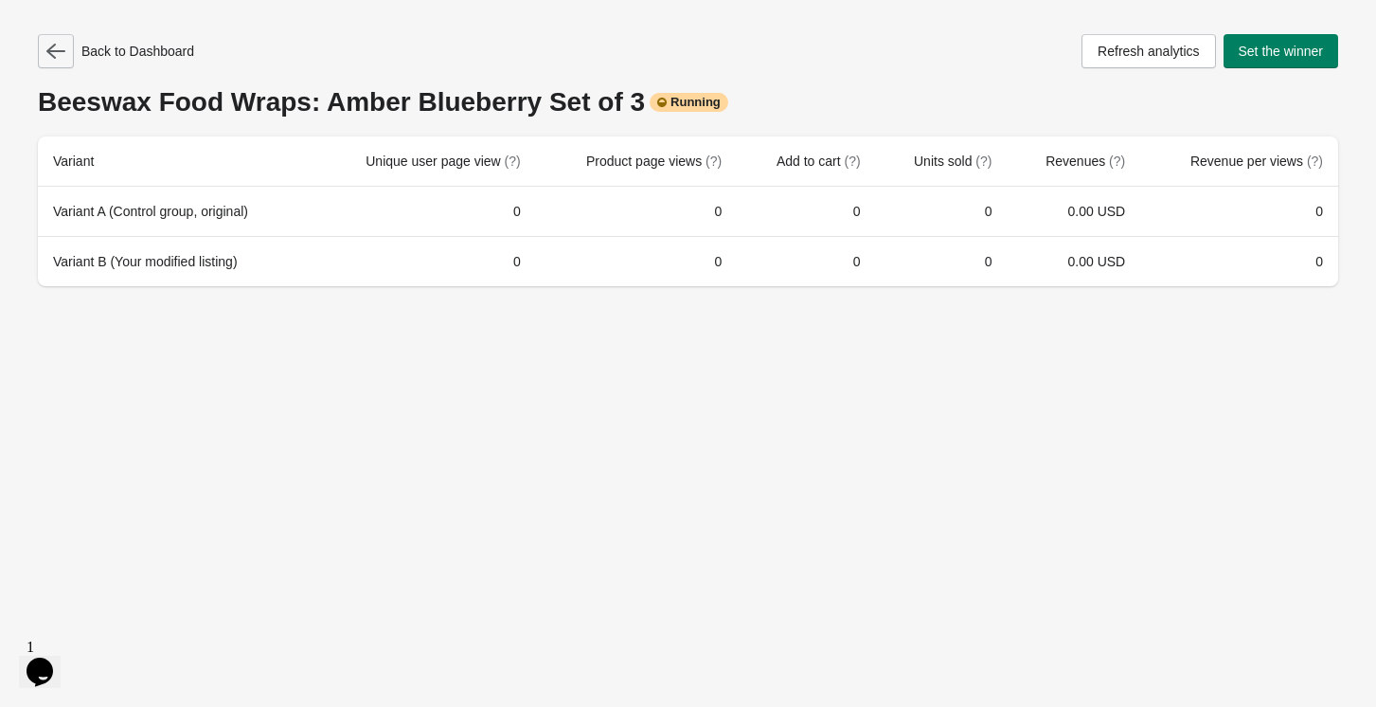
click at [59, 49] on icon "button" at bounding box center [55, 51] width 19 height 19
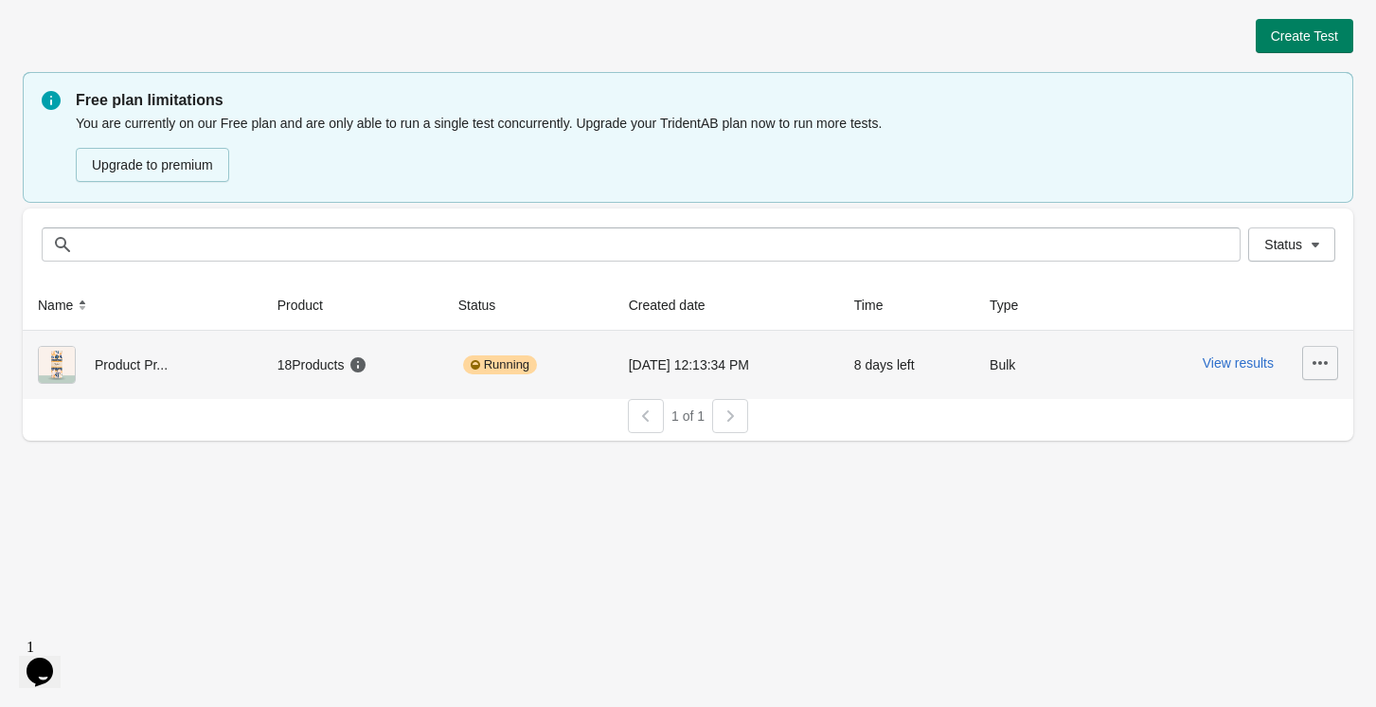
click at [1315, 363] on icon "button" at bounding box center [1320, 363] width 15 height 4
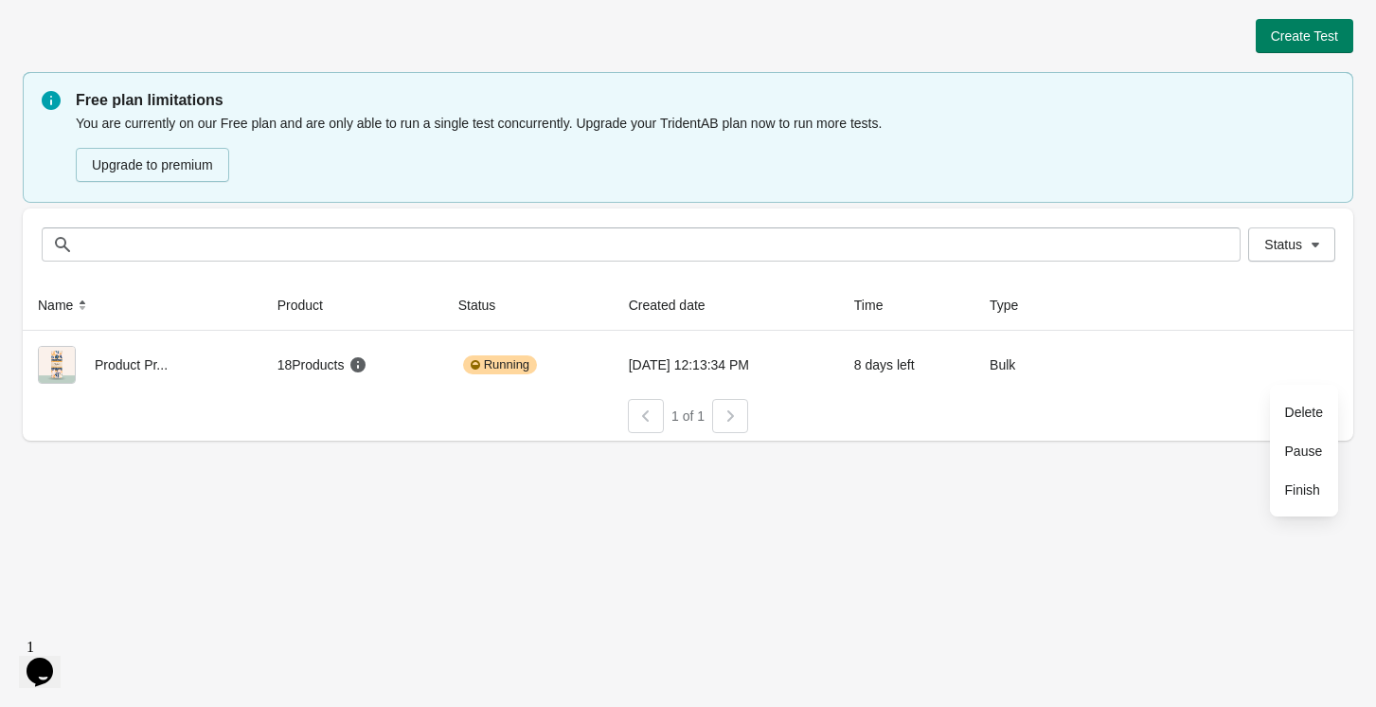
click at [1003, 461] on div "Create Test Free plan limitations You are currently on our Free plan and are on…" at bounding box center [688, 353] width 1376 height 707
